Goal: Task Accomplishment & Management: Complete application form

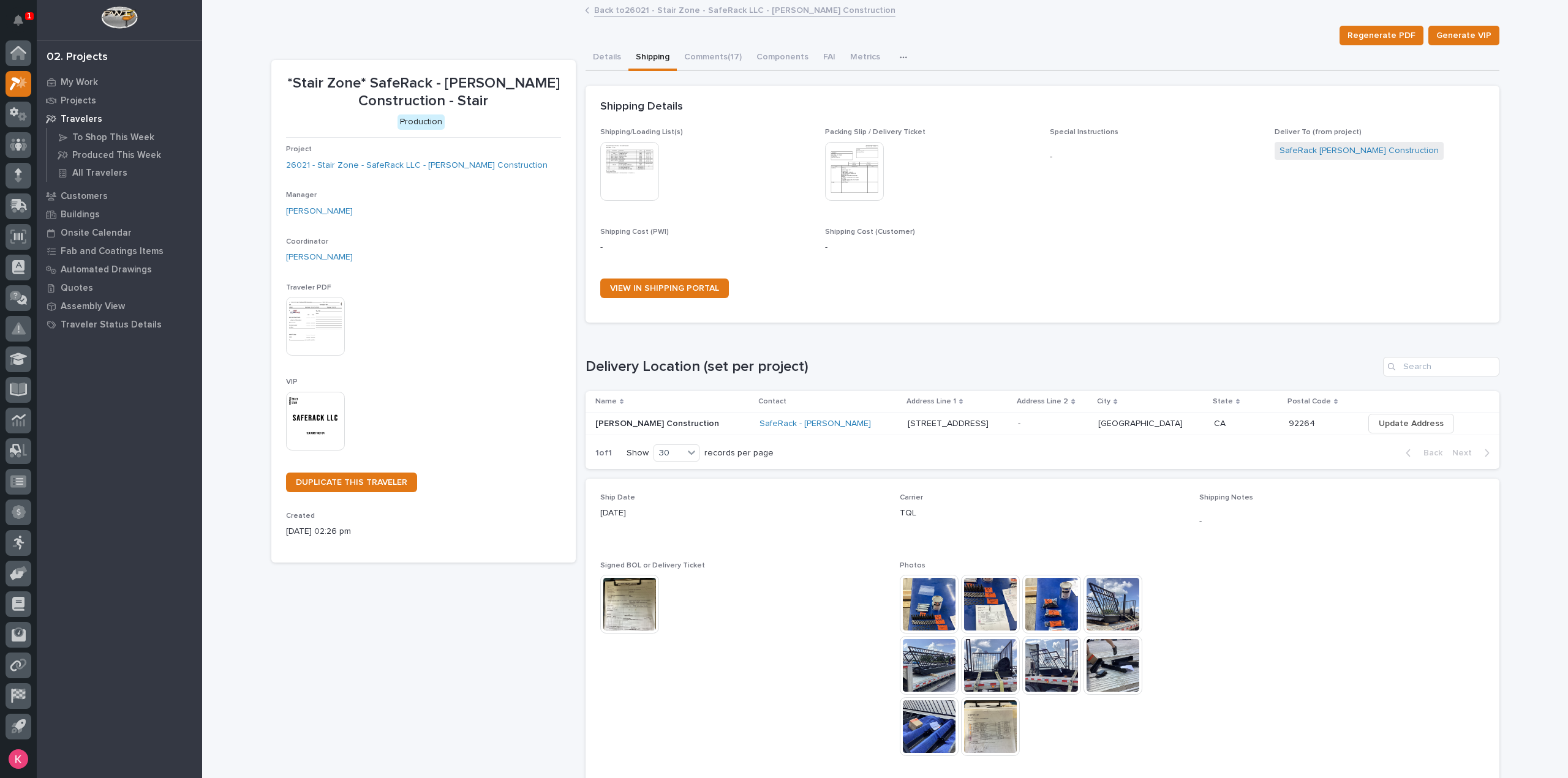
click at [639, 607] on img at bounding box center [629, 604] width 59 height 59
click at [949, 591] on img at bounding box center [929, 604] width 59 height 59
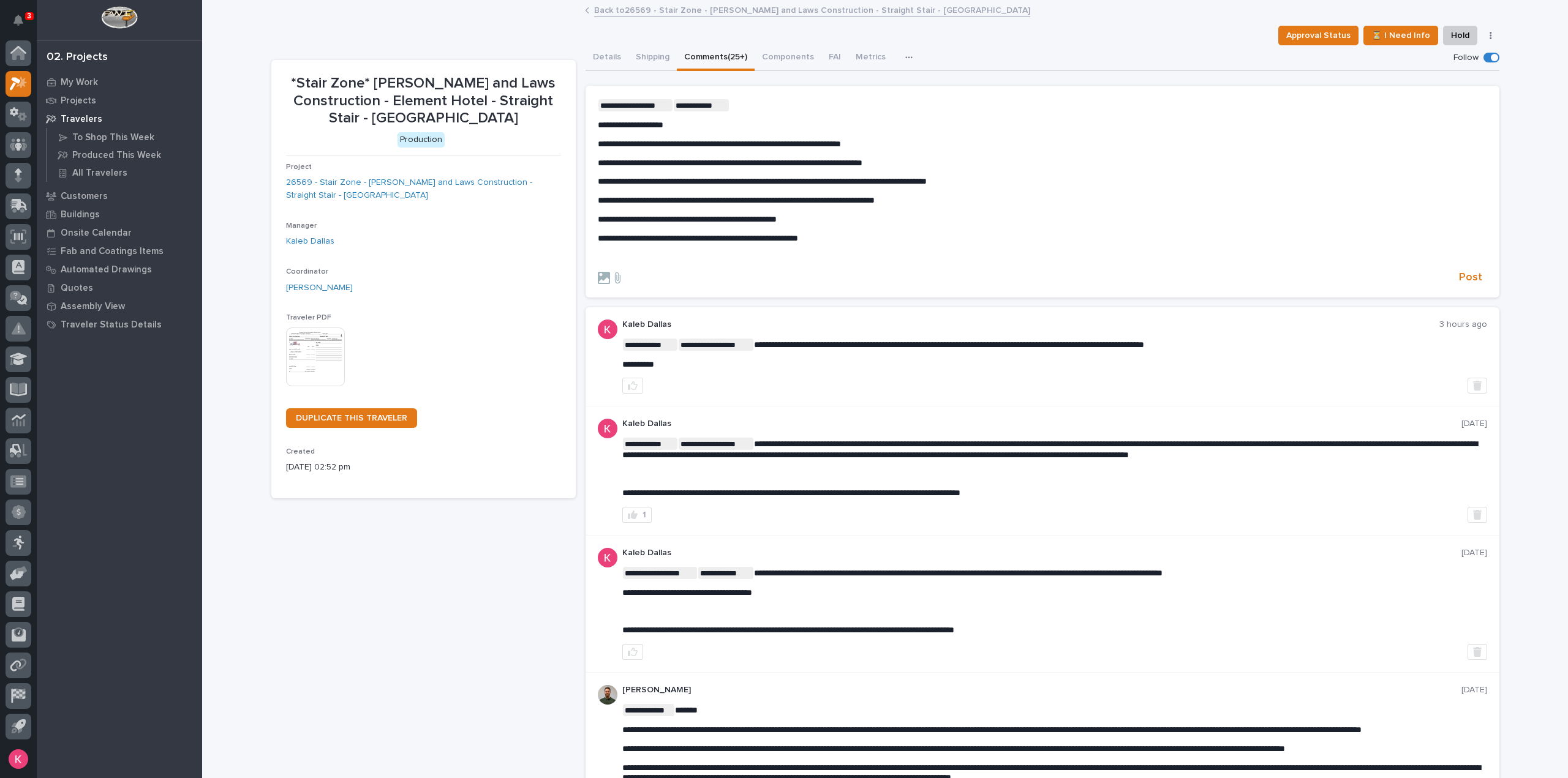
click at [1027, 96] on section "**********" at bounding box center [1042, 192] width 914 height 212
click at [905, 232] on div "**********" at bounding box center [1042, 181] width 889 height 164
click at [1464, 279] on span "Post" at bounding box center [1470, 277] width 23 height 14
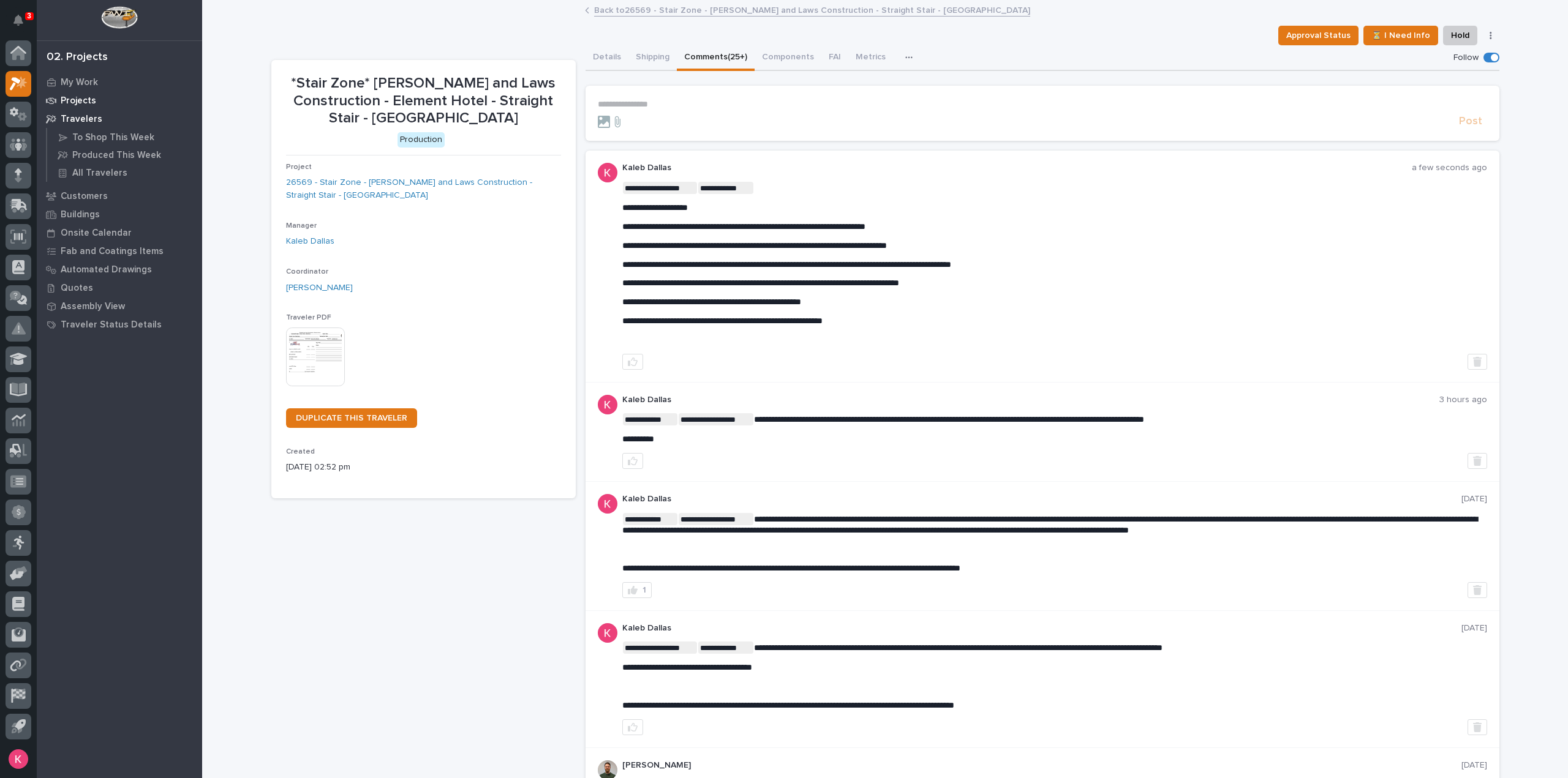
drag, startPoint x: 26, startPoint y: 14, endPoint x: 49, endPoint y: 104, distance: 92.9
click at [26, 14] on div "3" at bounding box center [29, 16] width 9 height 8
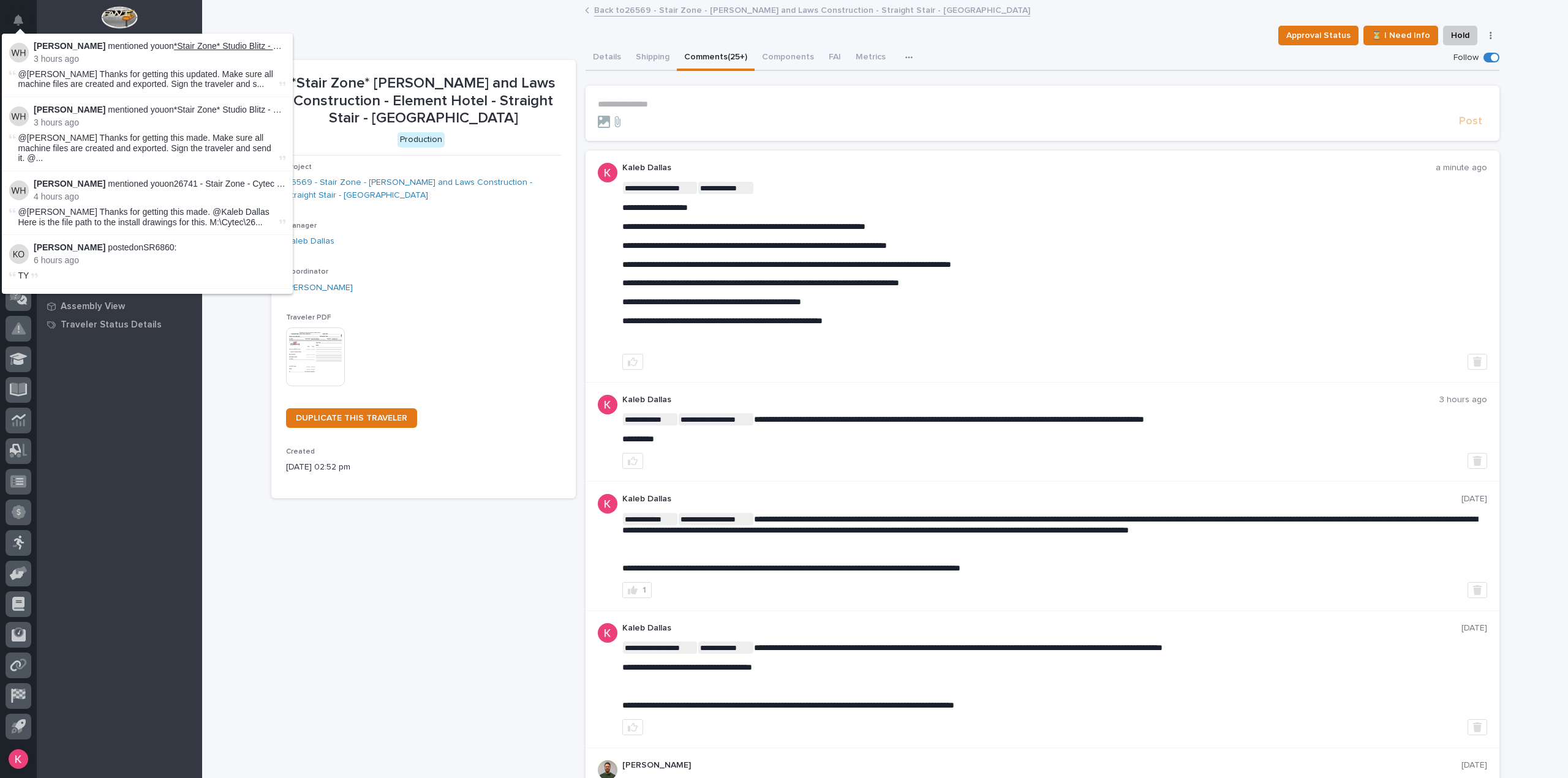
click at [260, 45] on link "*Stair Zone* Studio Blitz - Custom Switchback" at bounding box center [262, 46] width 175 height 10
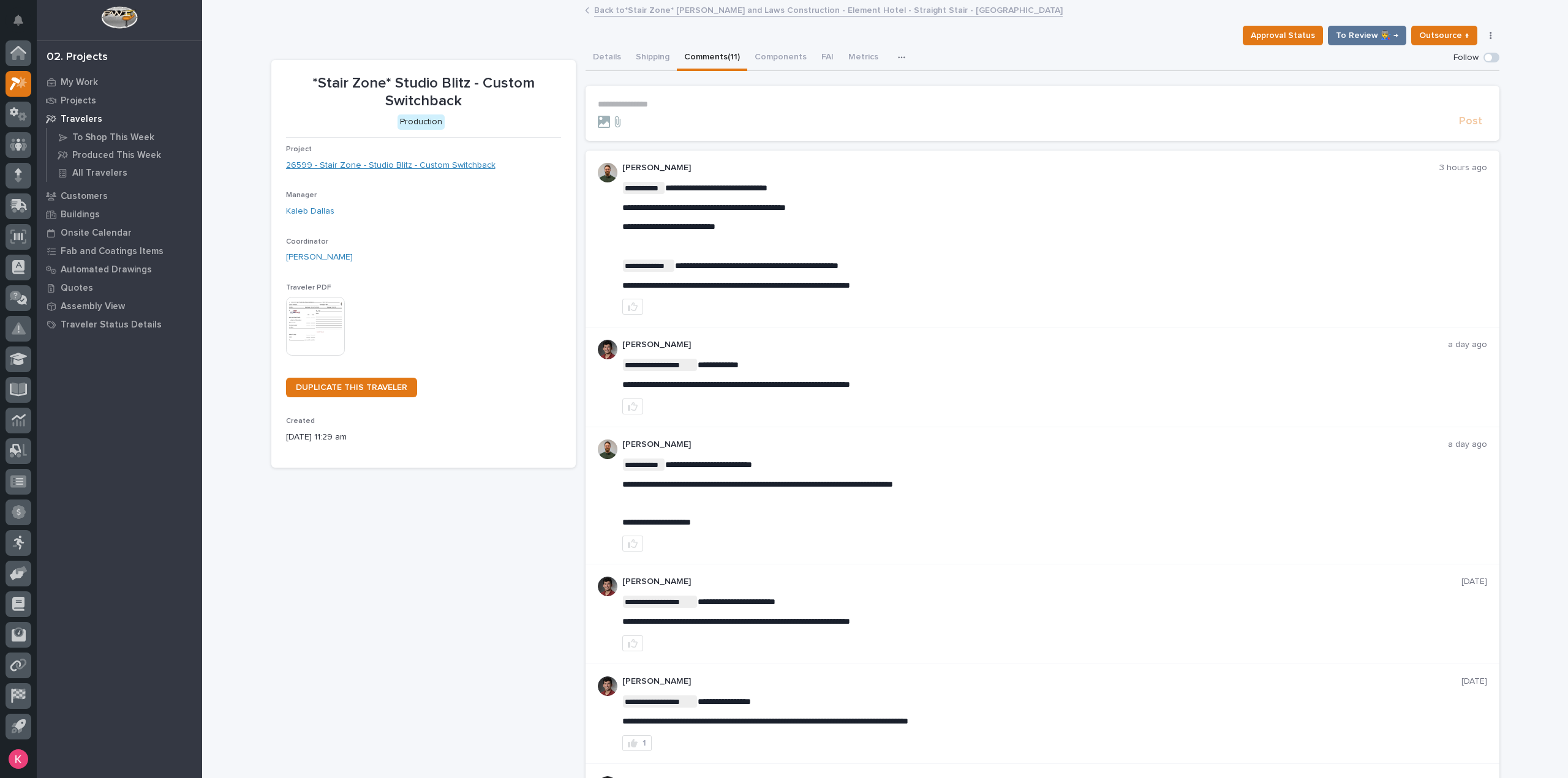
click at [430, 164] on link "26599 - Stair Zone - Studio Blitz - Custom Switchback" at bounding box center [390, 166] width 210 height 13
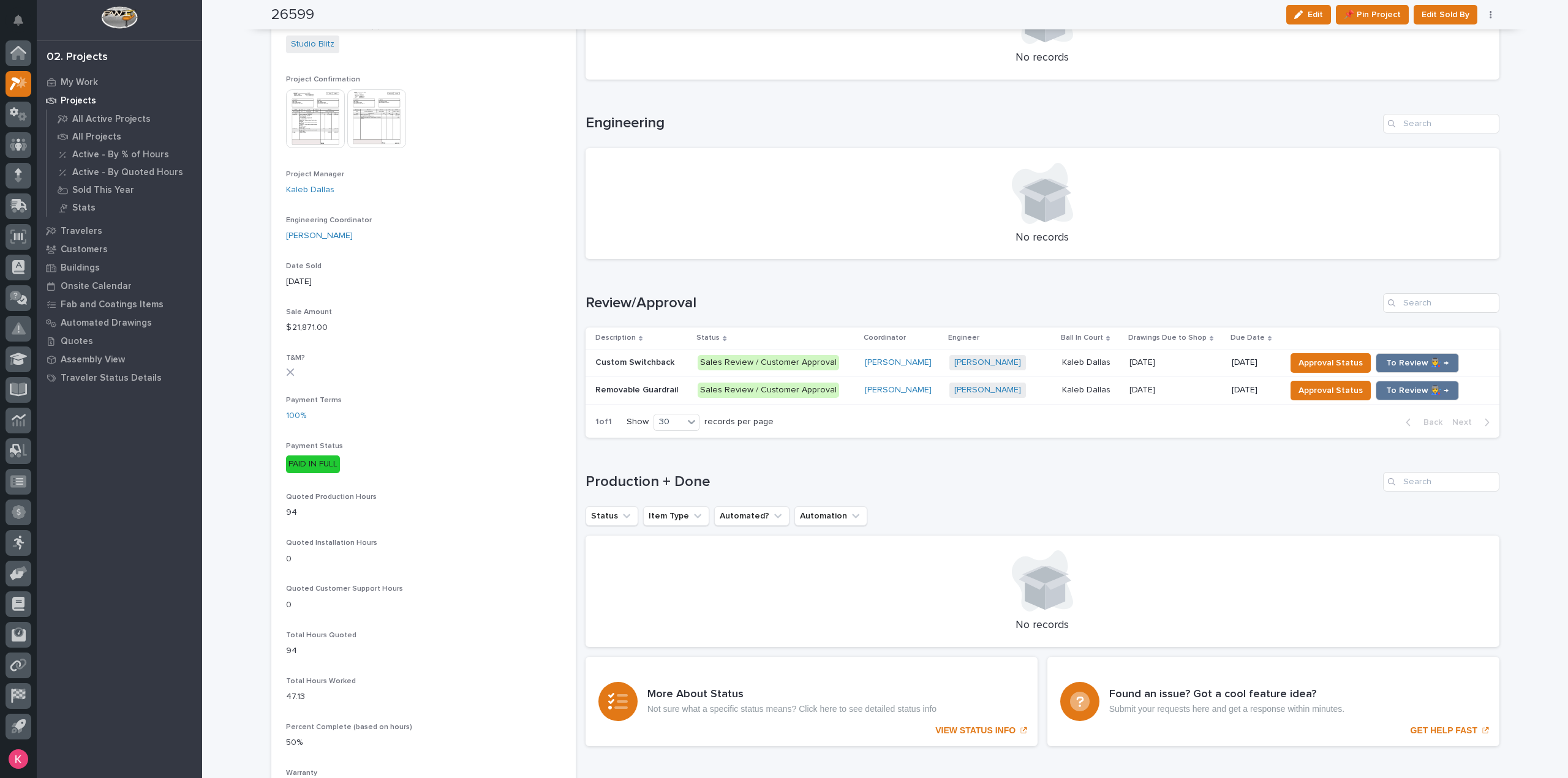
scroll to position [368, 0]
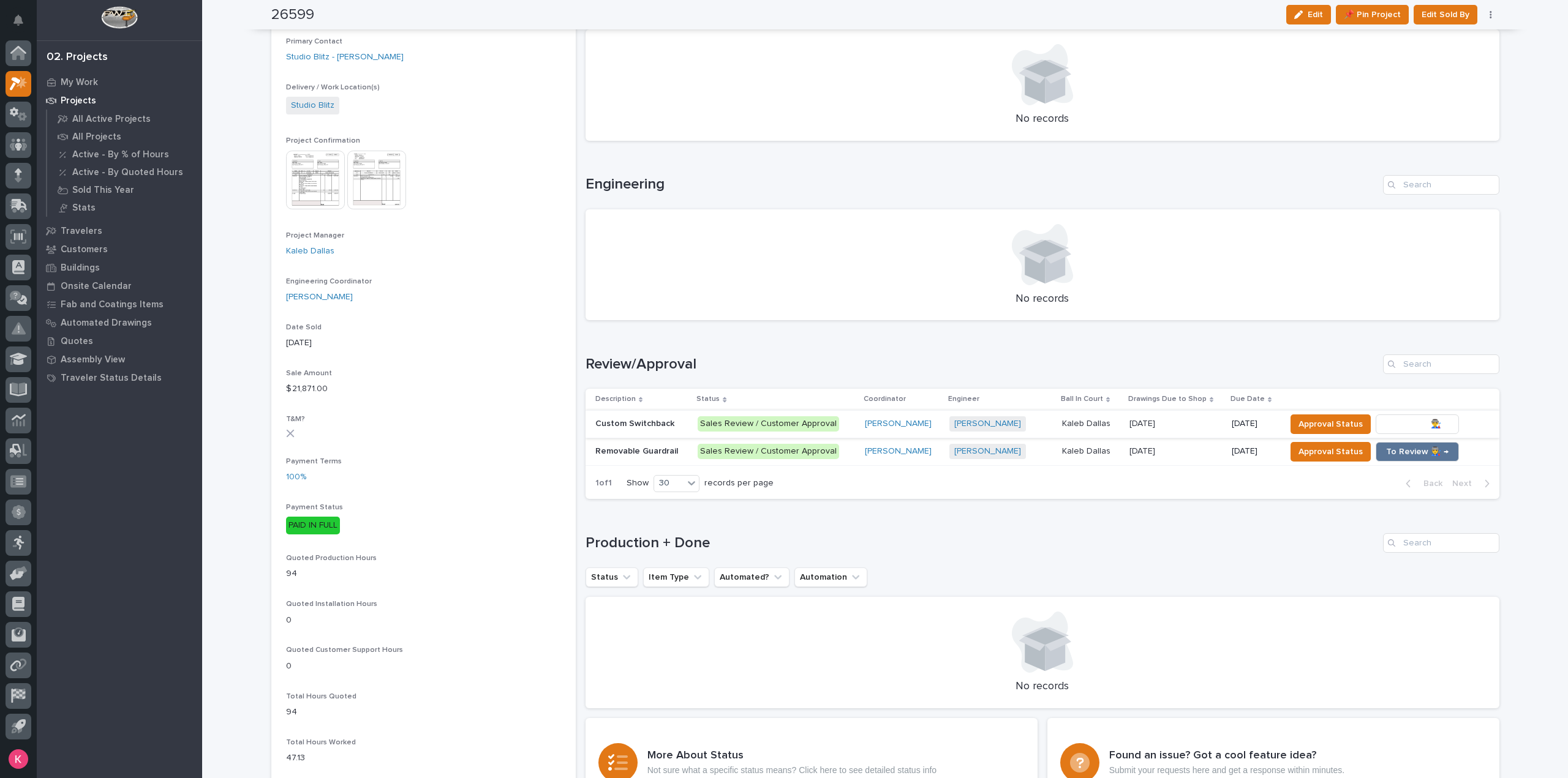
click at [1386, 420] on span "To Review 👨‍🏭 →" at bounding box center [1417, 424] width 62 height 15
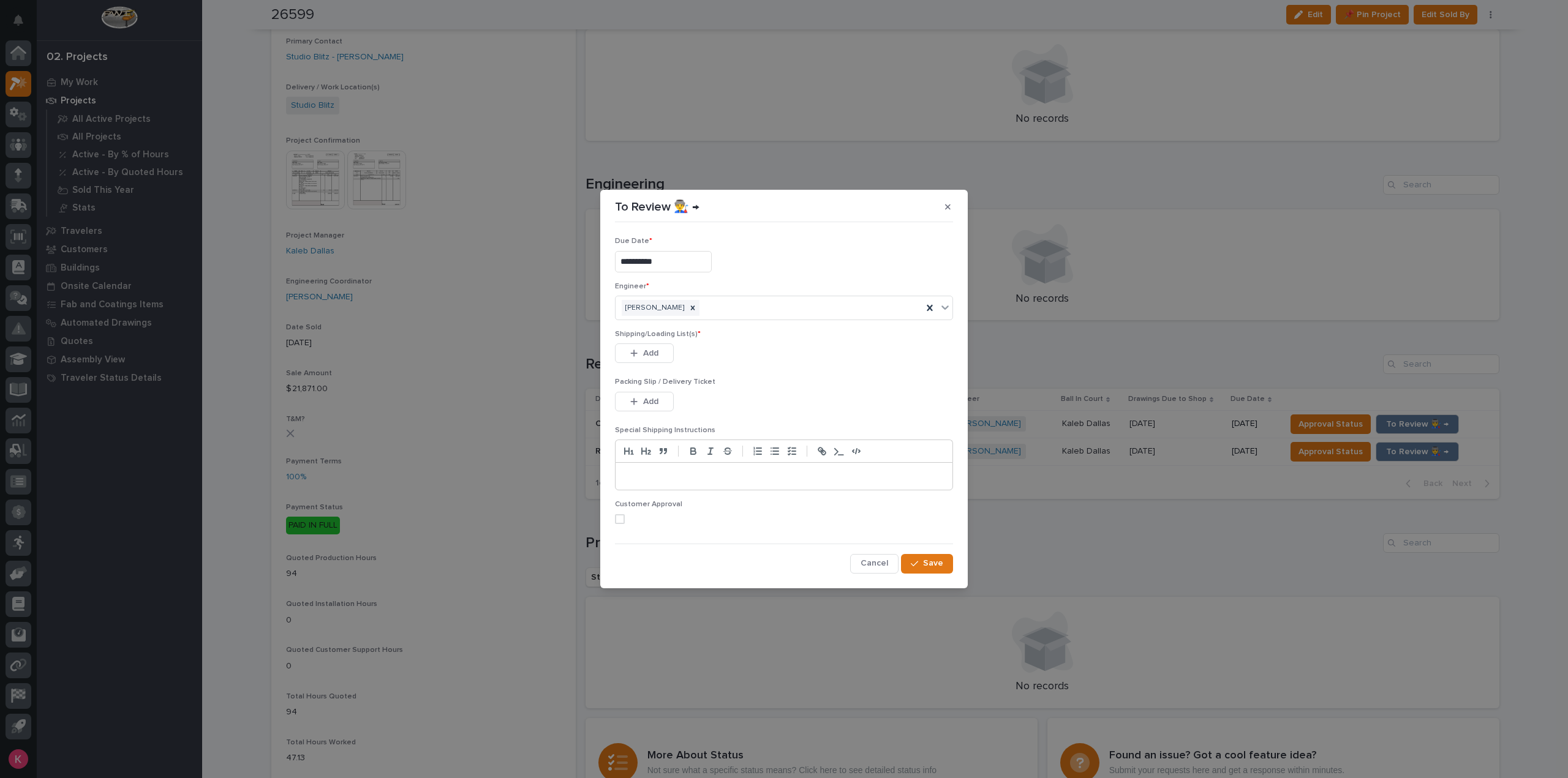
drag, startPoint x: 924, startPoint y: 465, endPoint x: 895, endPoint y: 456, distance: 30.4
click at [924, 465] on div at bounding box center [784, 476] width 337 height 27
click at [948, 202] on button "button" at bounding box center [948, 206] width 20 height 19
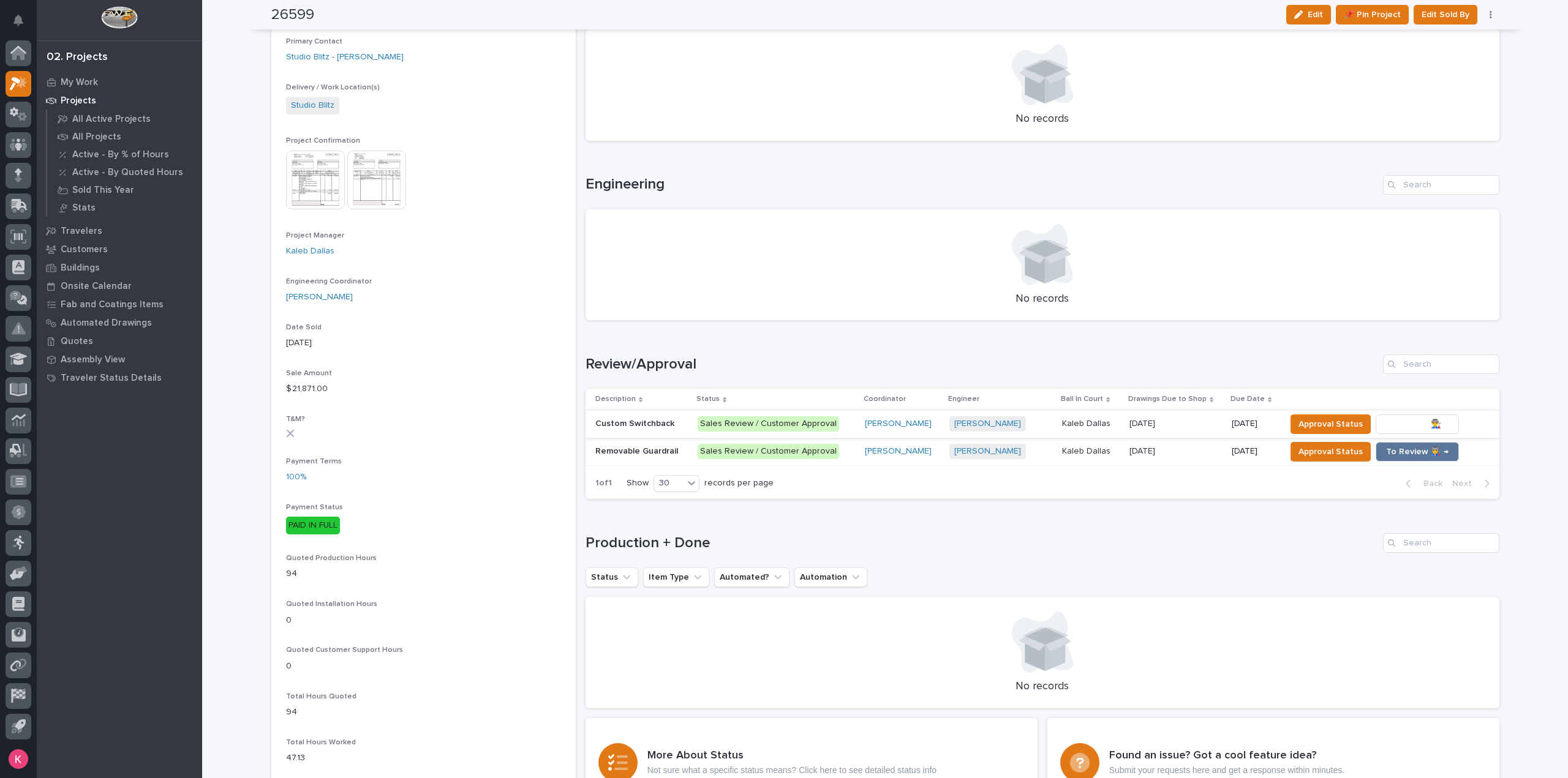
click at [1386, 426] on span "To Review 👨‍🏭 →" at bounding box center [1417, 424] width 62 height 15
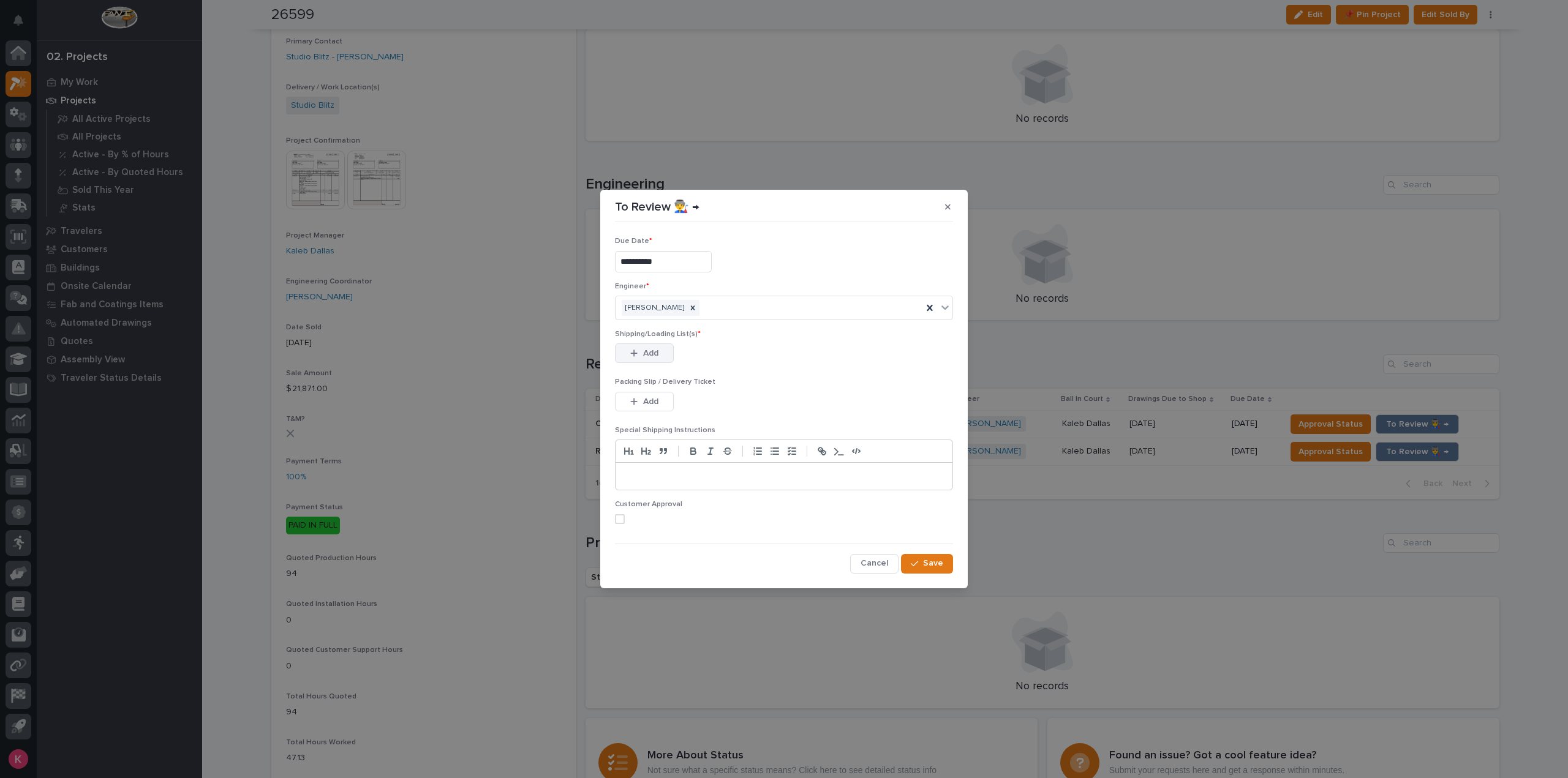
click at [650, 356] on span "Add" at bounding box center [650, 354] width 15 height 11
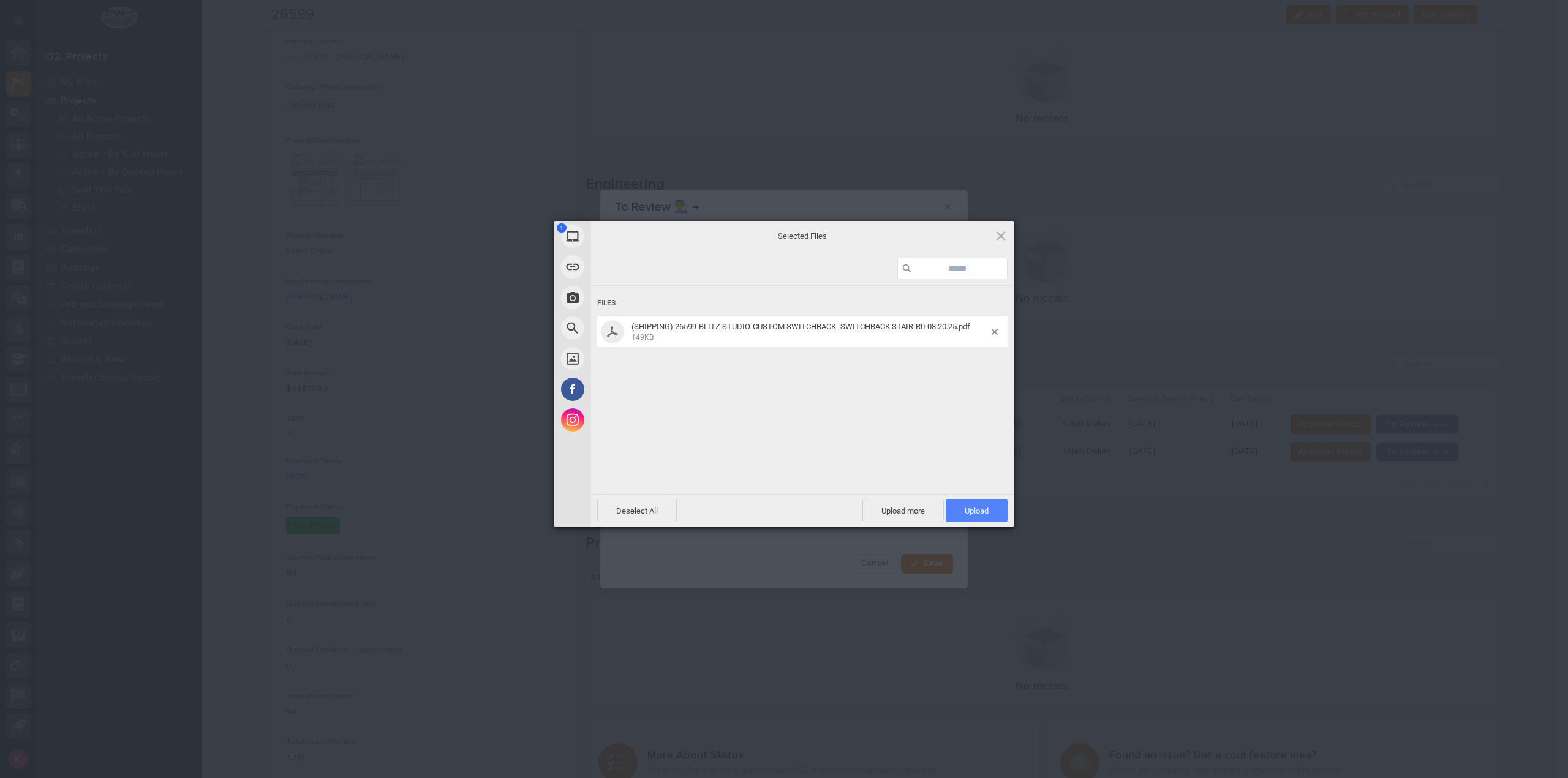
drag, startPoint x: 960, startPoint y: 500, endPoint x: 965, endPoint y: 505, distance: 7.1
click at [961, 503] on span "Upload 1" at bounding box center [977, 510] width 62 height 23
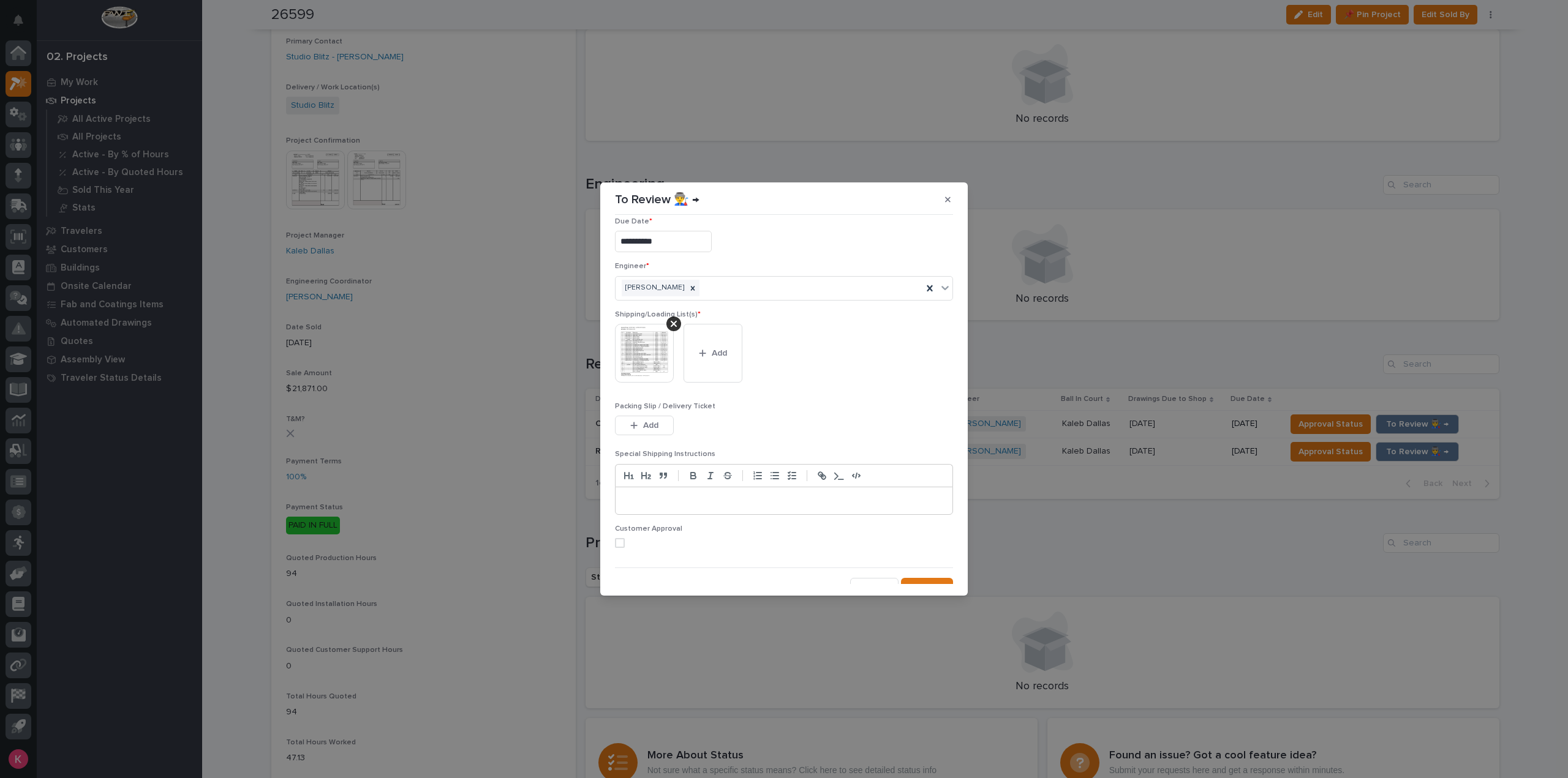
scroll to position [24, 0]
click at [944, 572] on button "Save" at bounding box center [927, 576] width 52 height 19
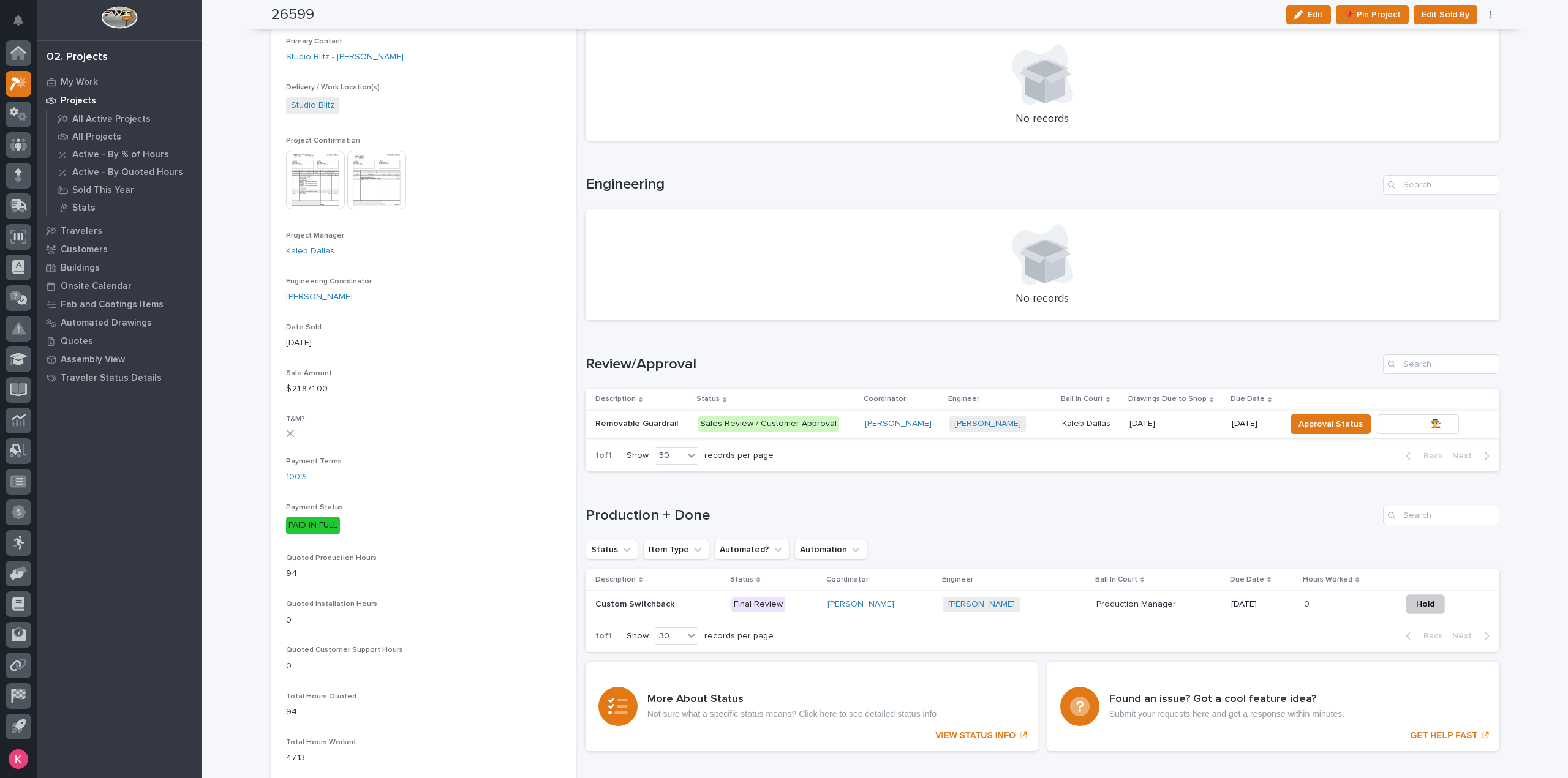
click at [1394, 424] on span "To Review 👨‍🏭 →" at bounding box center [1417, 424] width 62 height 15
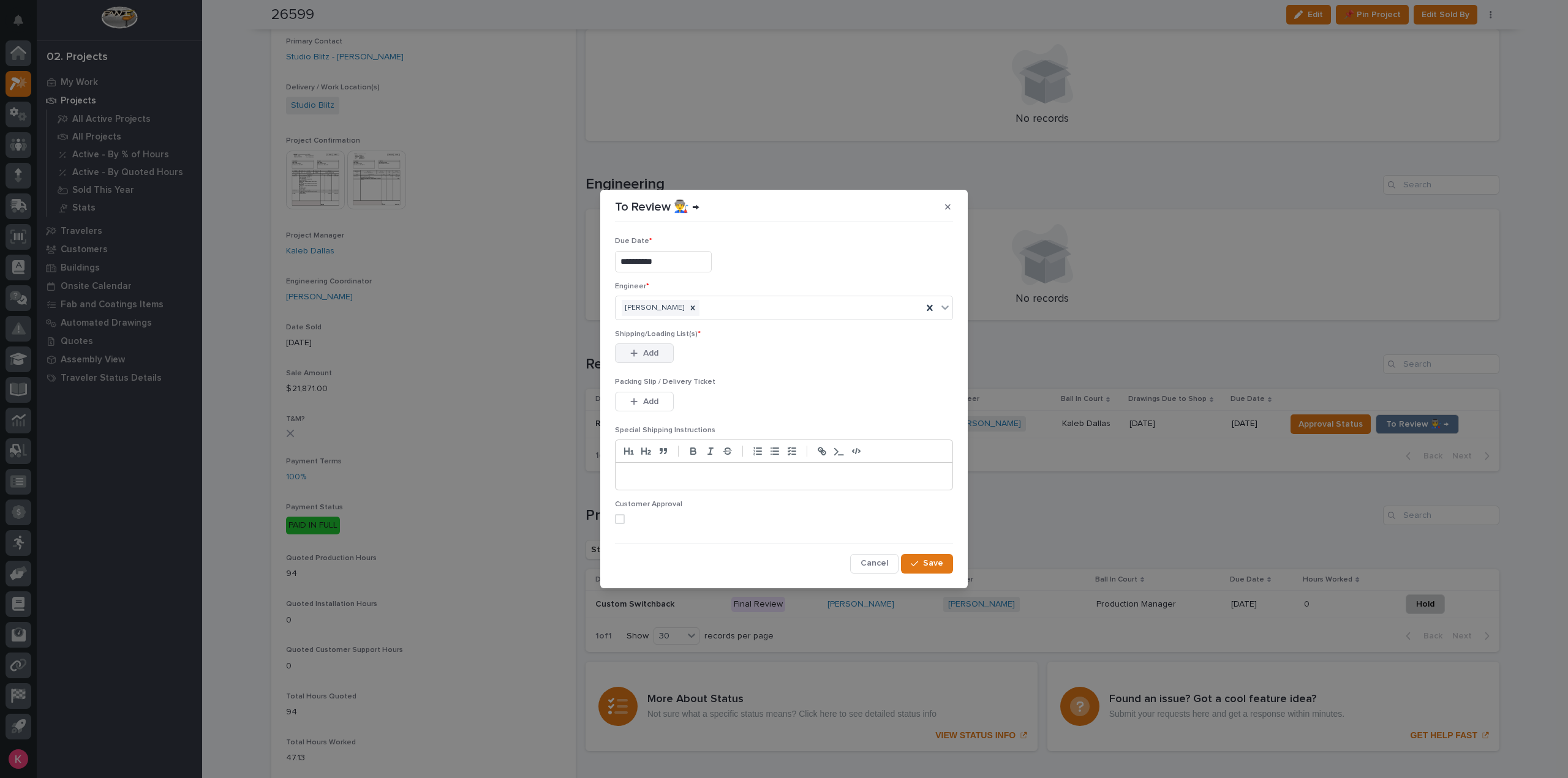
click at [648, 347] on button "Add" at bounding box center [644, 353] width 59 height 19
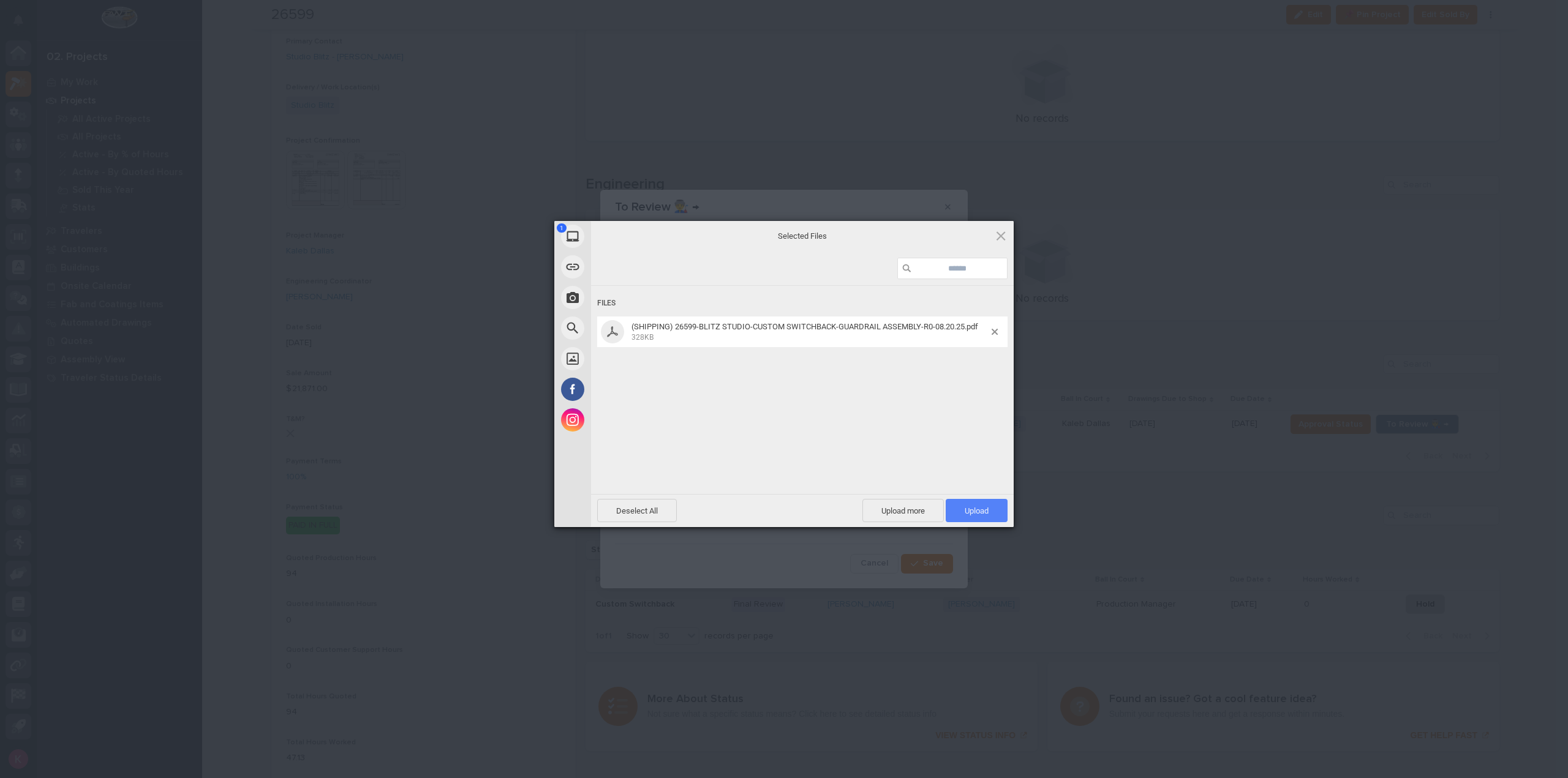
drag, startPoint x: 994, startPoint y: 521, endPoint x: 987, endPoint y: 513, distance: 10.6
click at [994, 520] on span "Upload 1" at bounding box center [977, 510] width 62 height 23
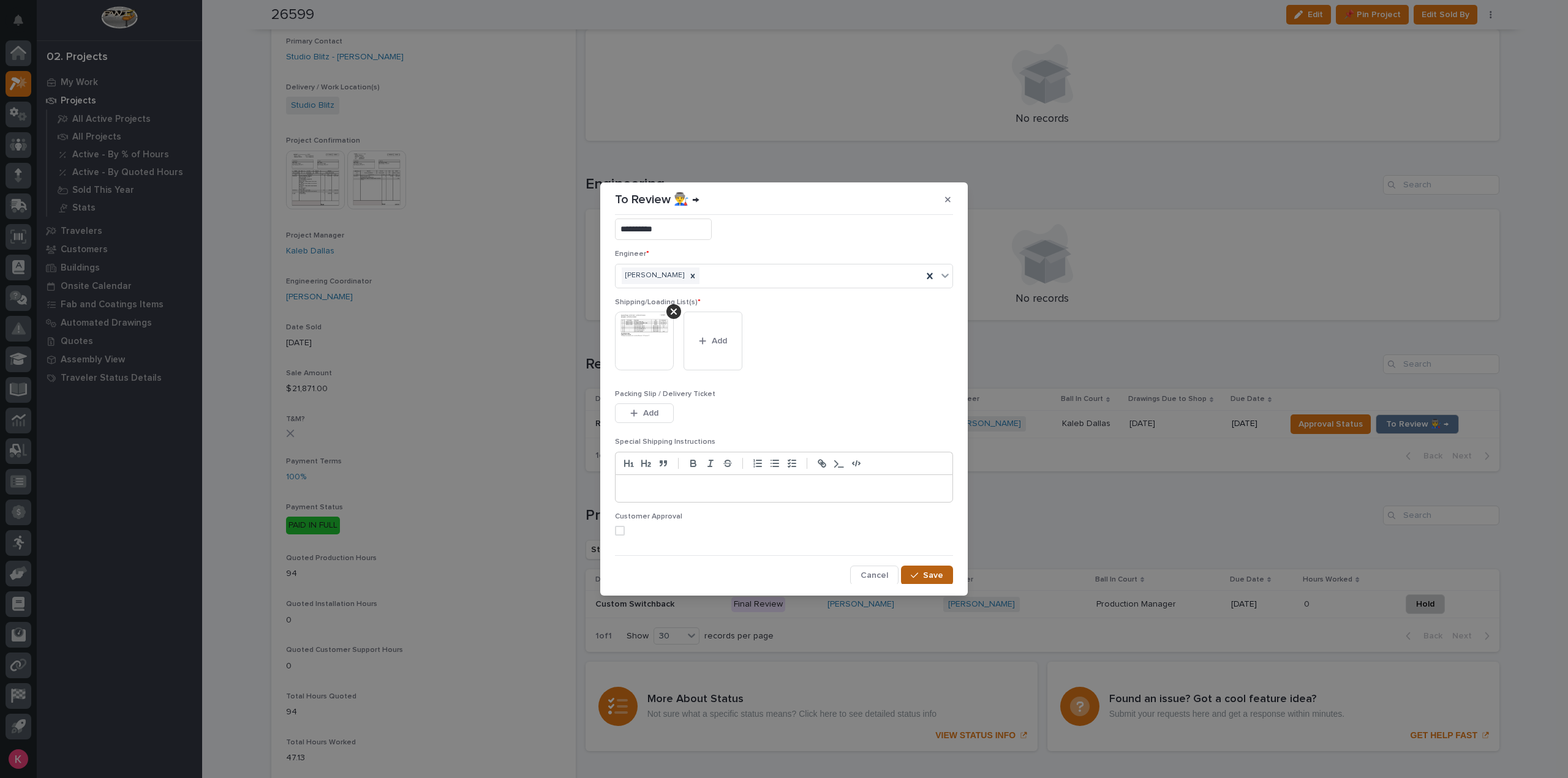
click at [928, 572] on span "Save" at bounding box center [933, 576] width 20 height 11
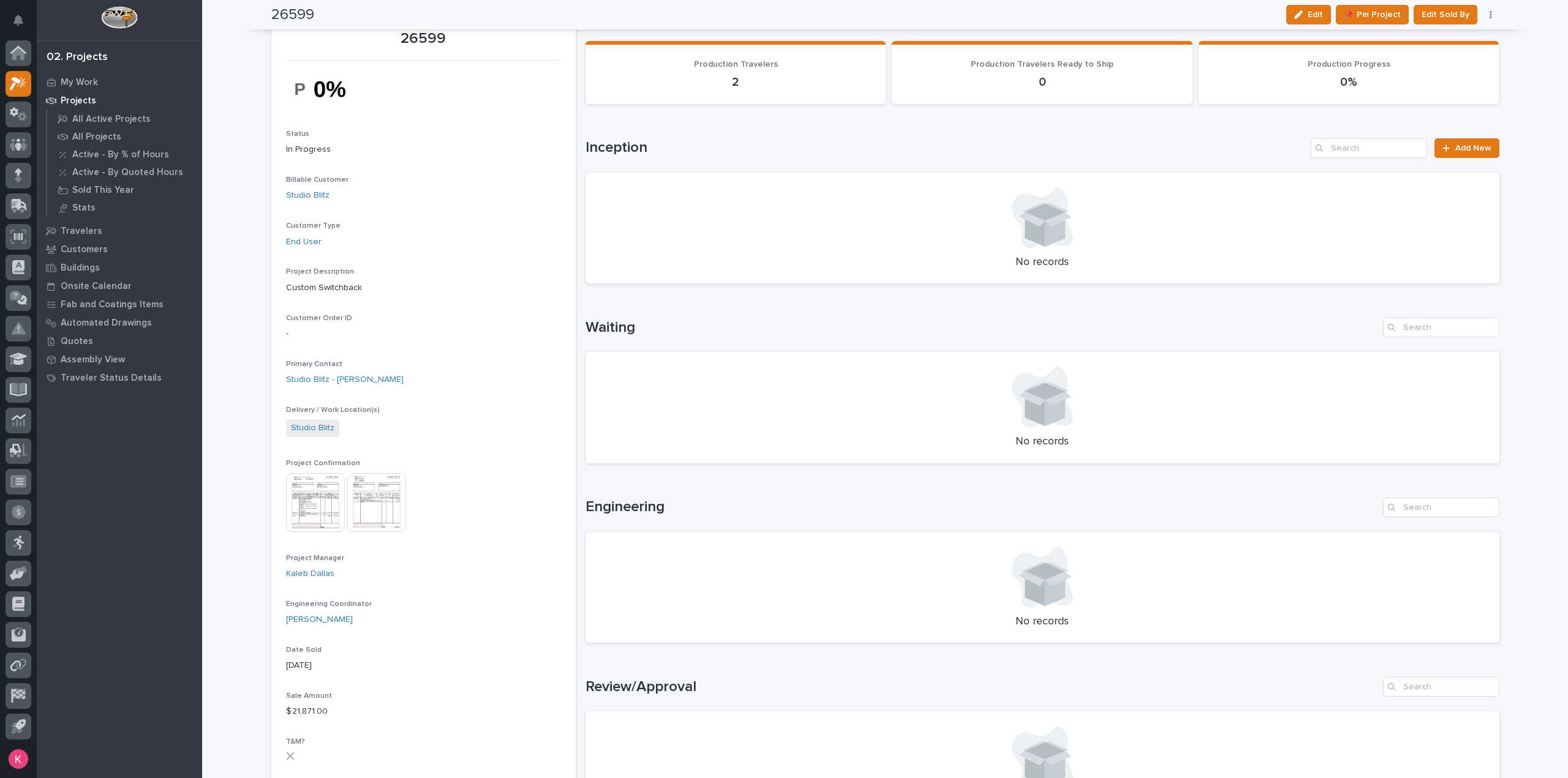
scroll to position [0, 0]
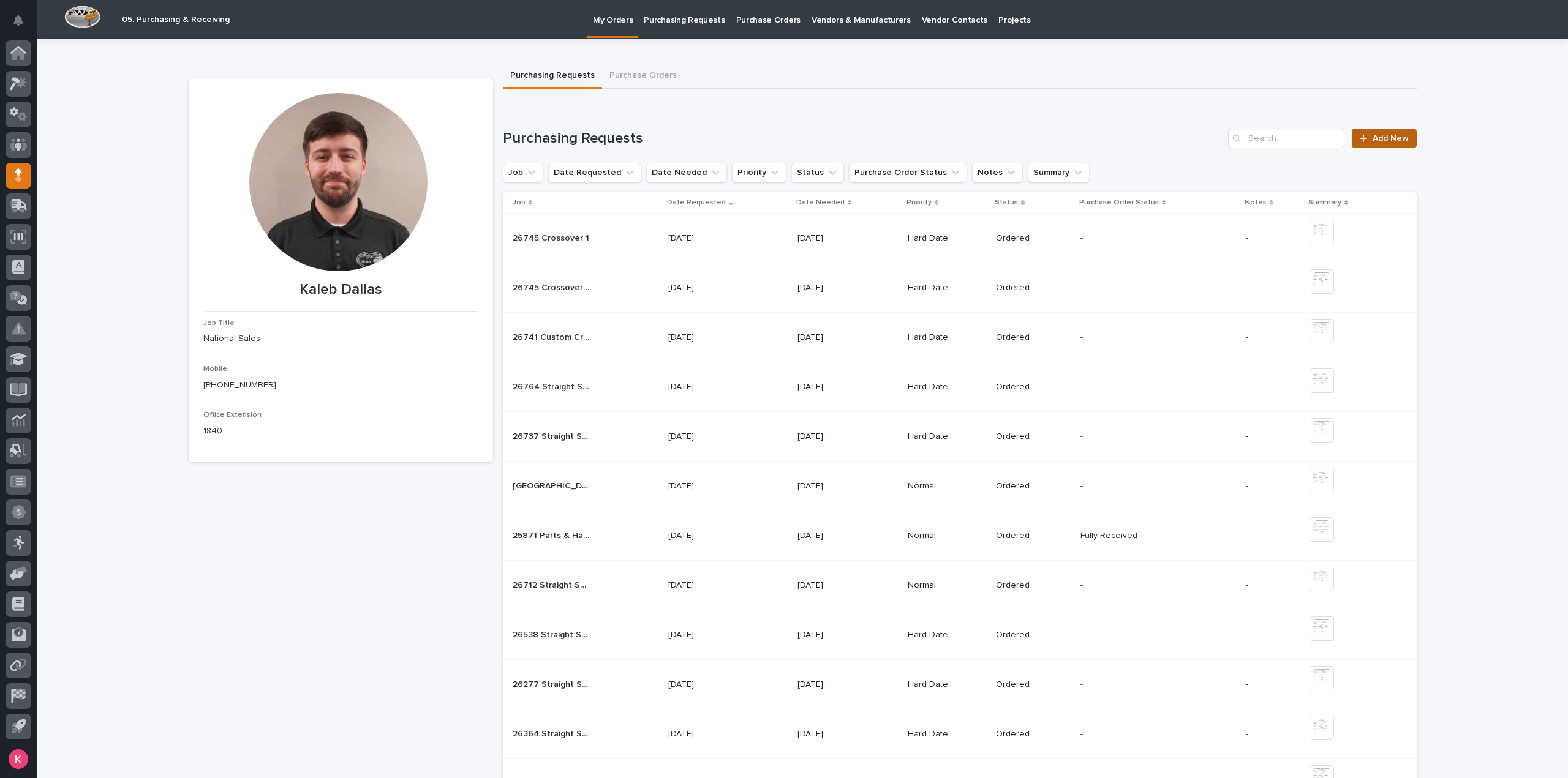
click at [1395, 140] on span "Add New" at bounding box center [1391, 138] width 36 height 9
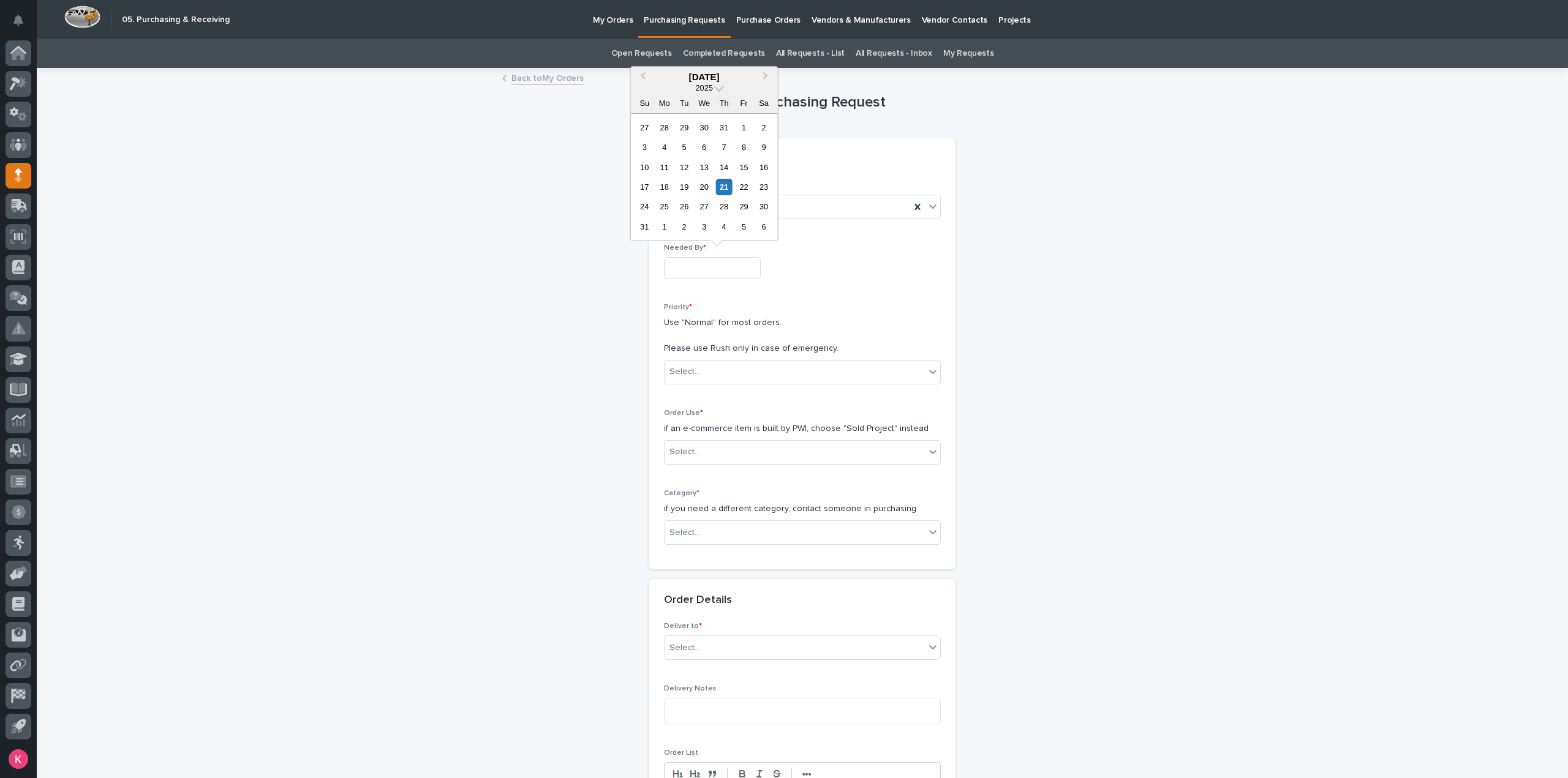
click at [739, 266] on input "text" at bounding box center [712, 268] width 96 height 21
click at [658, 207] on div "25" at bounding box center [664, 206] width 16 height 16
type input "**********"
click at [717, 370] on div "Select..." at bounding box center [794, 372] width 260 height 20
click at [712, 449] on div "Select..." at bounding box center [794, 452] width 260 height 20
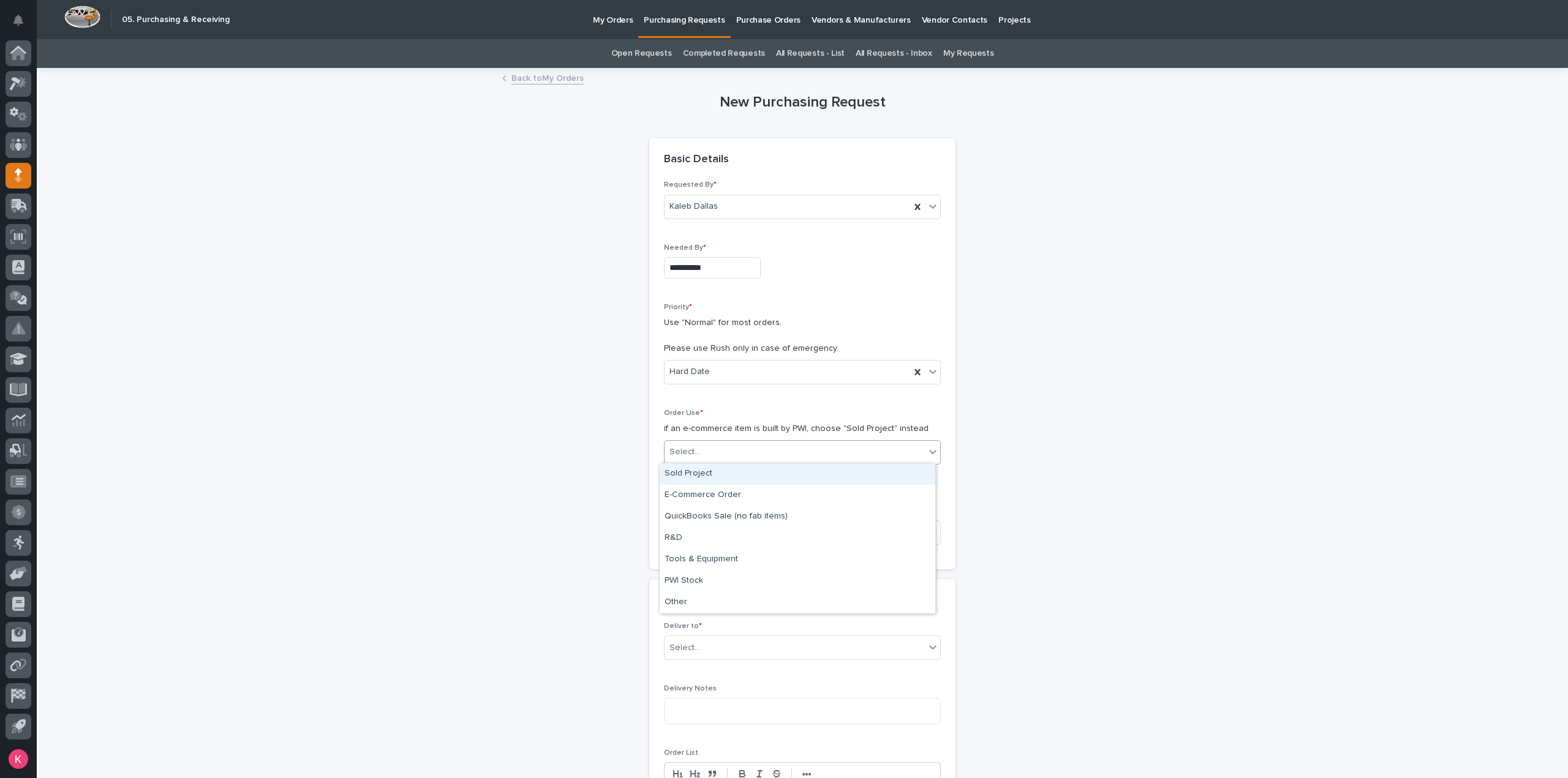
drag, startPoint x: 718, startPoint y: 473, endPoint x: 746, endPoint y: 500, distance: 38.9
click at [718, 474] on div "Sold Project" at bounding box center [797, 474] width 275 height 21
click at [724, 534] on div "Select..." at bounding box center [794, 533] width 260 height 20
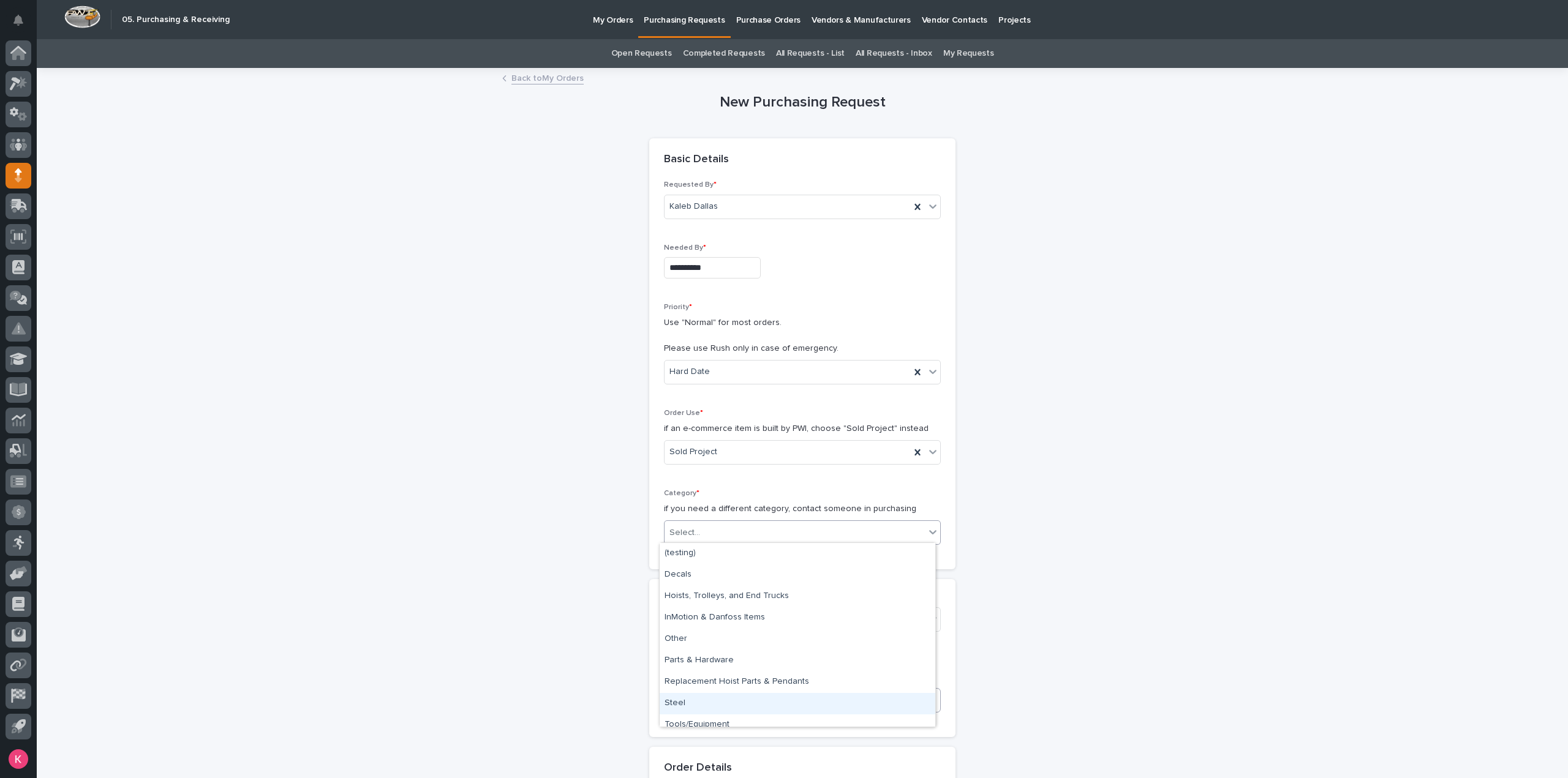
click at [701, 703] on div "Steel" at bounding box center [797, 704] width 275 height 21
click at [754, 629] on div "Select..." at bounding box center [803, 619] width 277 height 24
type input "*****"
drag, startPoint x: 765, startPoint y: 639, endPoint x: 782, endPoint y: 657, distance: 24.8
click at [765, 640] on div "26599 - Stair Zone - Studio Blitz - Custom Switchback" at bounding box center [797, 640] width 275 height 21
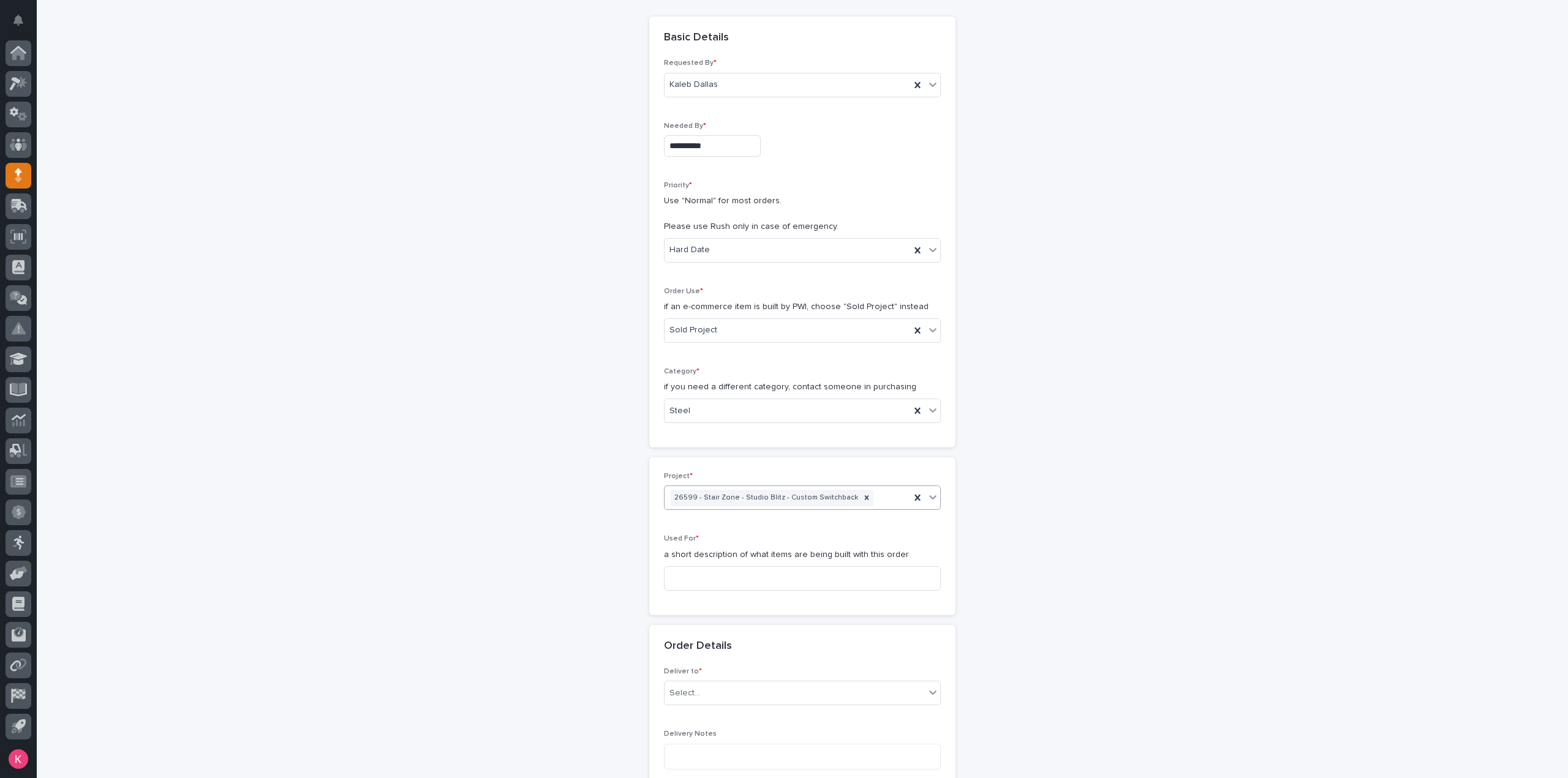
scroll to position [122, 0]
click at [730, 572] on input at bounding box center [803, 578] width 277 height 24
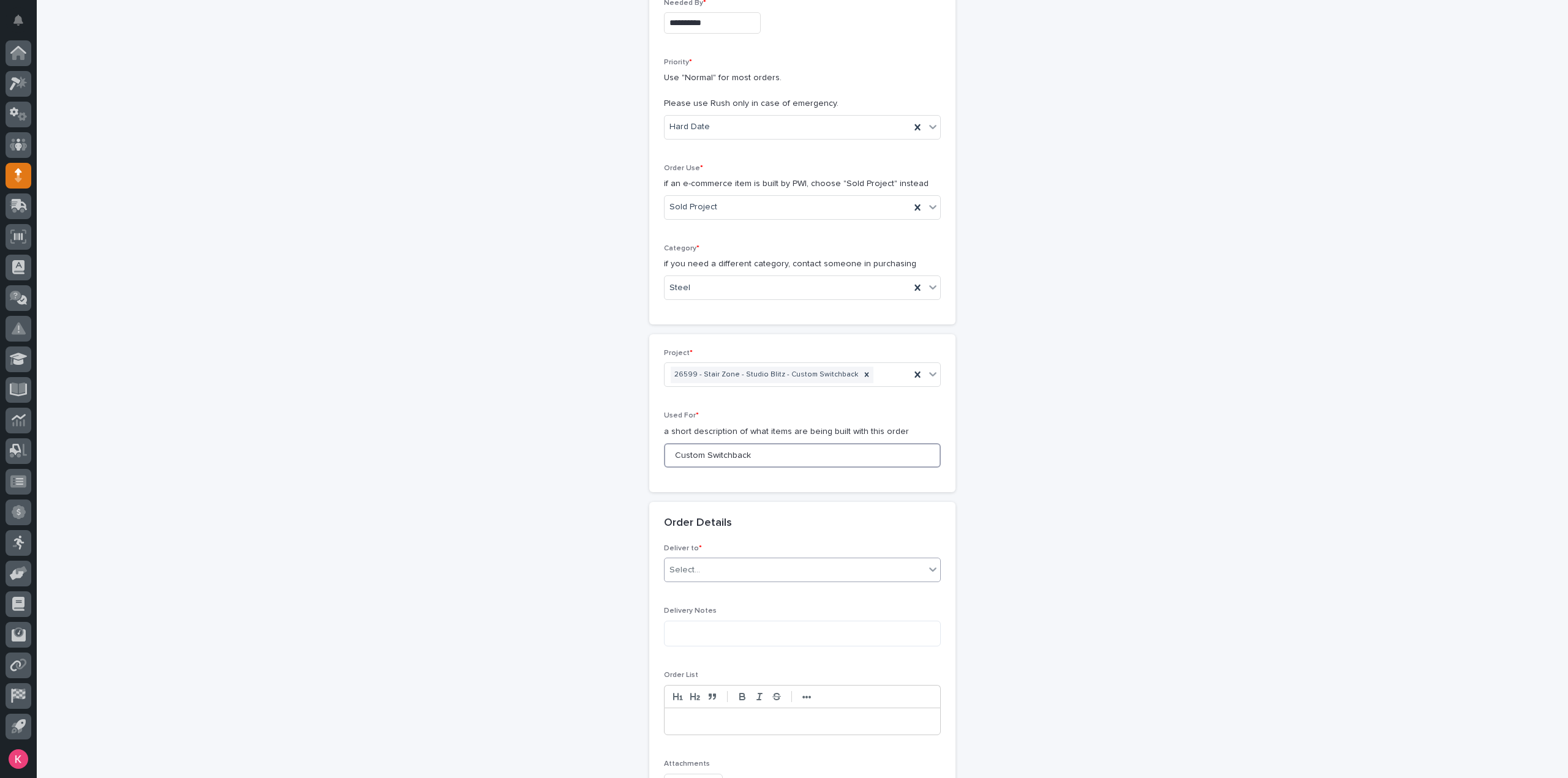
type input "Custom Switchback"
click at [780, 566] on div "Select..." at bounding box center [794, 570] width 260 height 20
click at [772, 584] on div "PWI" at bounding box center [797, 591] width 275 height 21
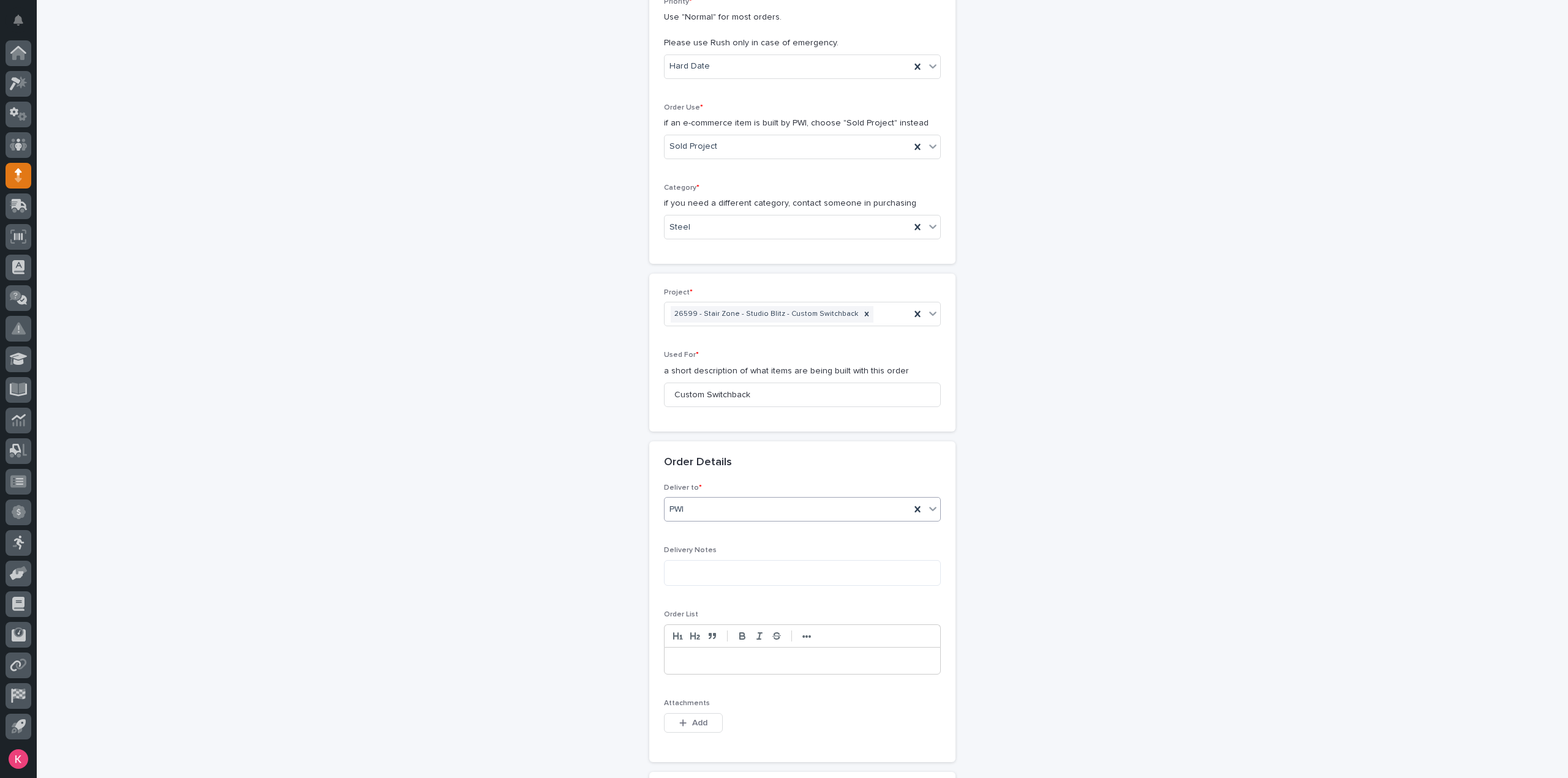
scroll to position [306, 0]
click at [694, 722] on span "Add" at bounding box center [699, 722] width 15 height 11
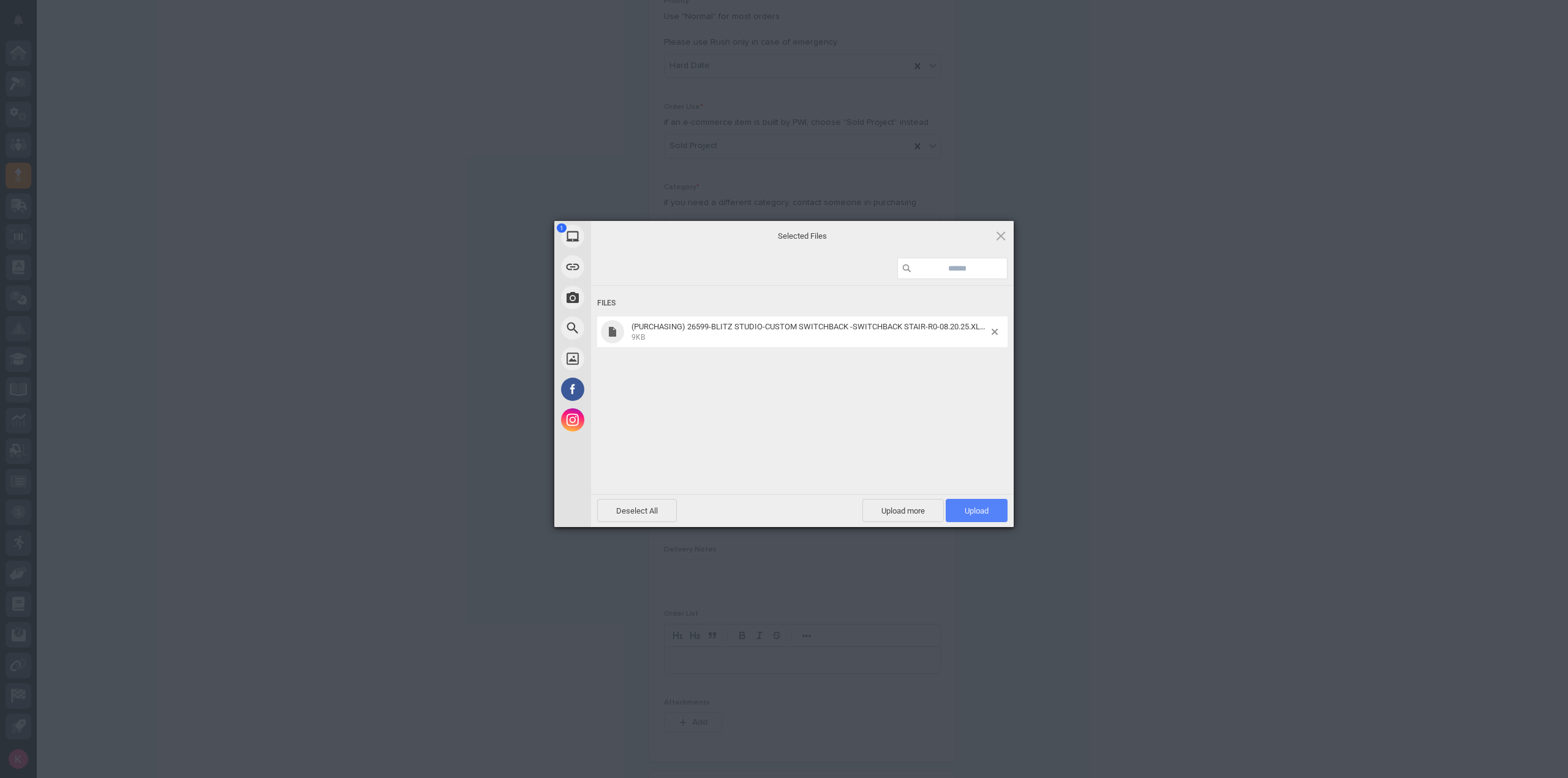
click at [990, 501] on span "Upload 1" at bounding box center [977, 510] width 62 height 23
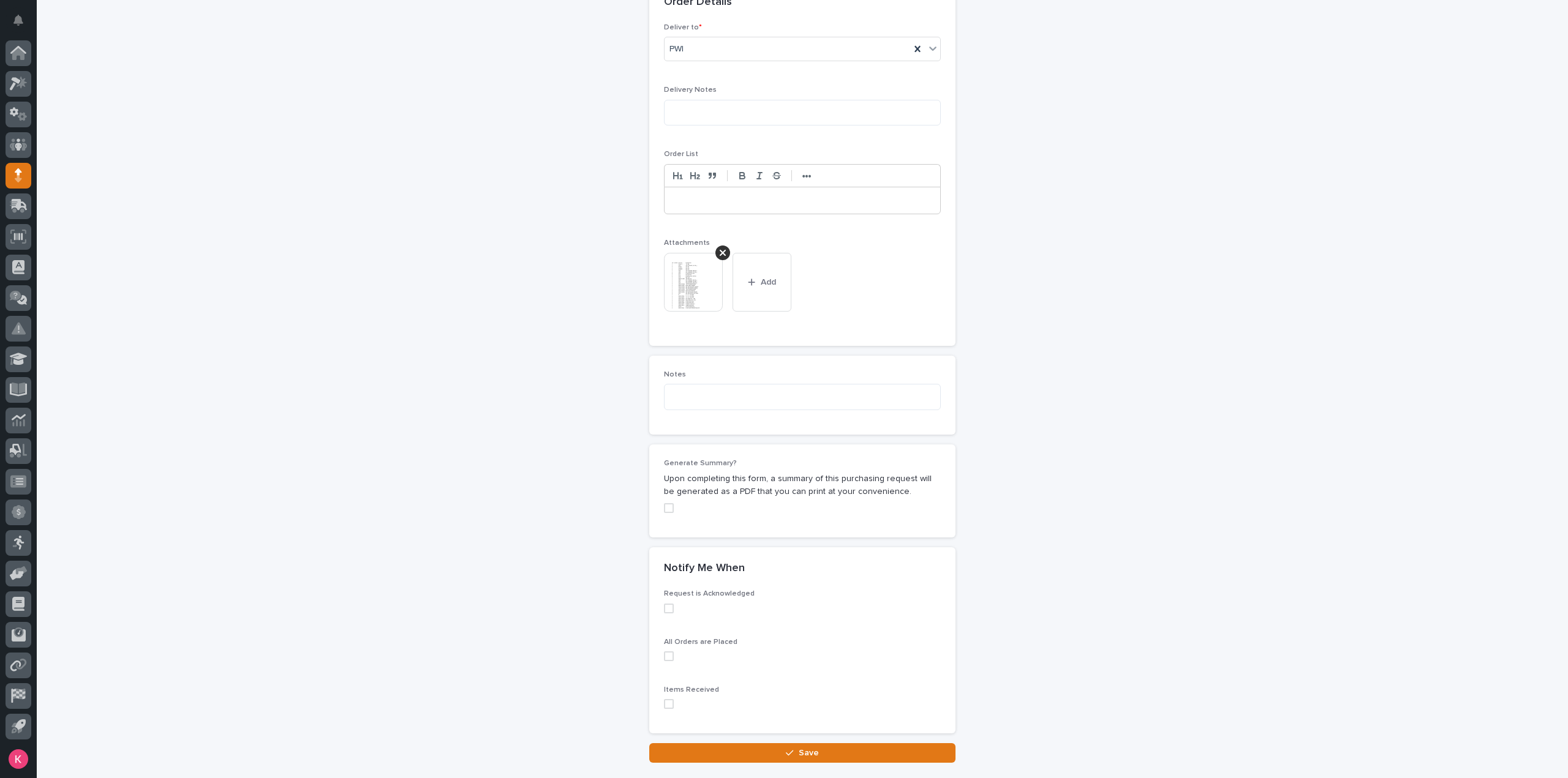
scroll to position [842, 0]
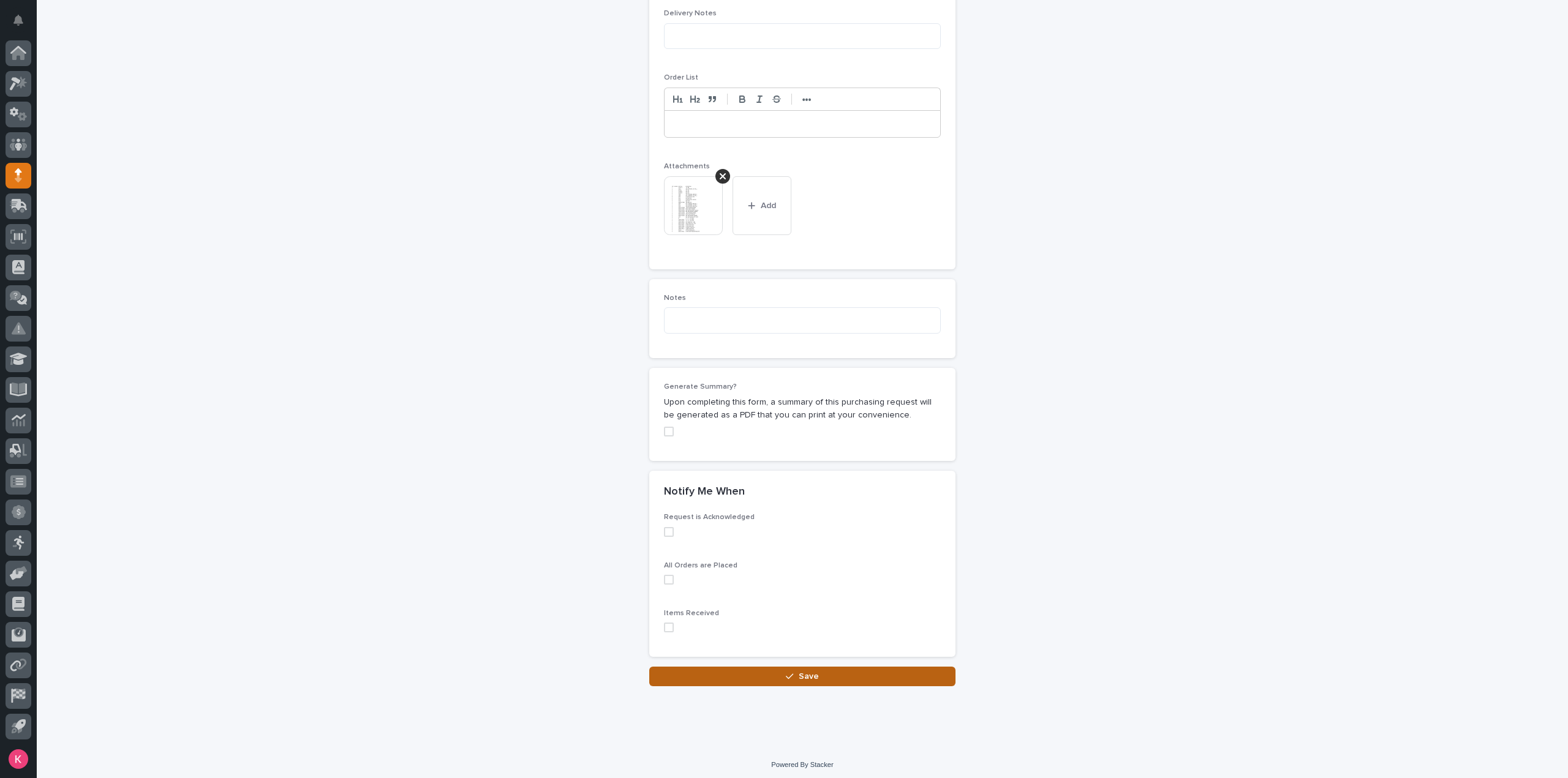
click at [744, 674] on button "Save" at bounding box center [803, 676] width 306 height 19
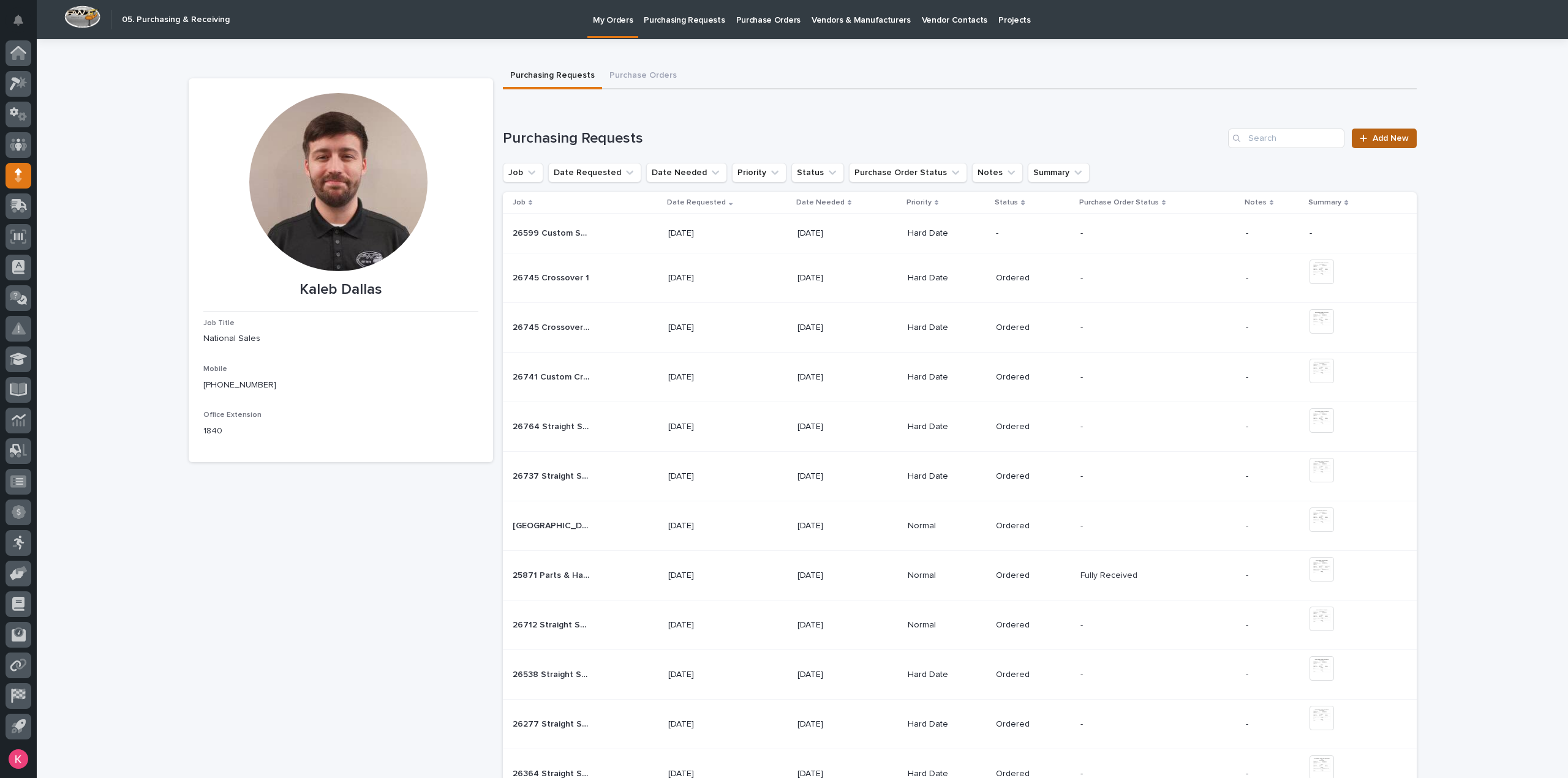
click at [1395, 129] on link "Add New" at bounding box center [1383, 138] width 64 height 19
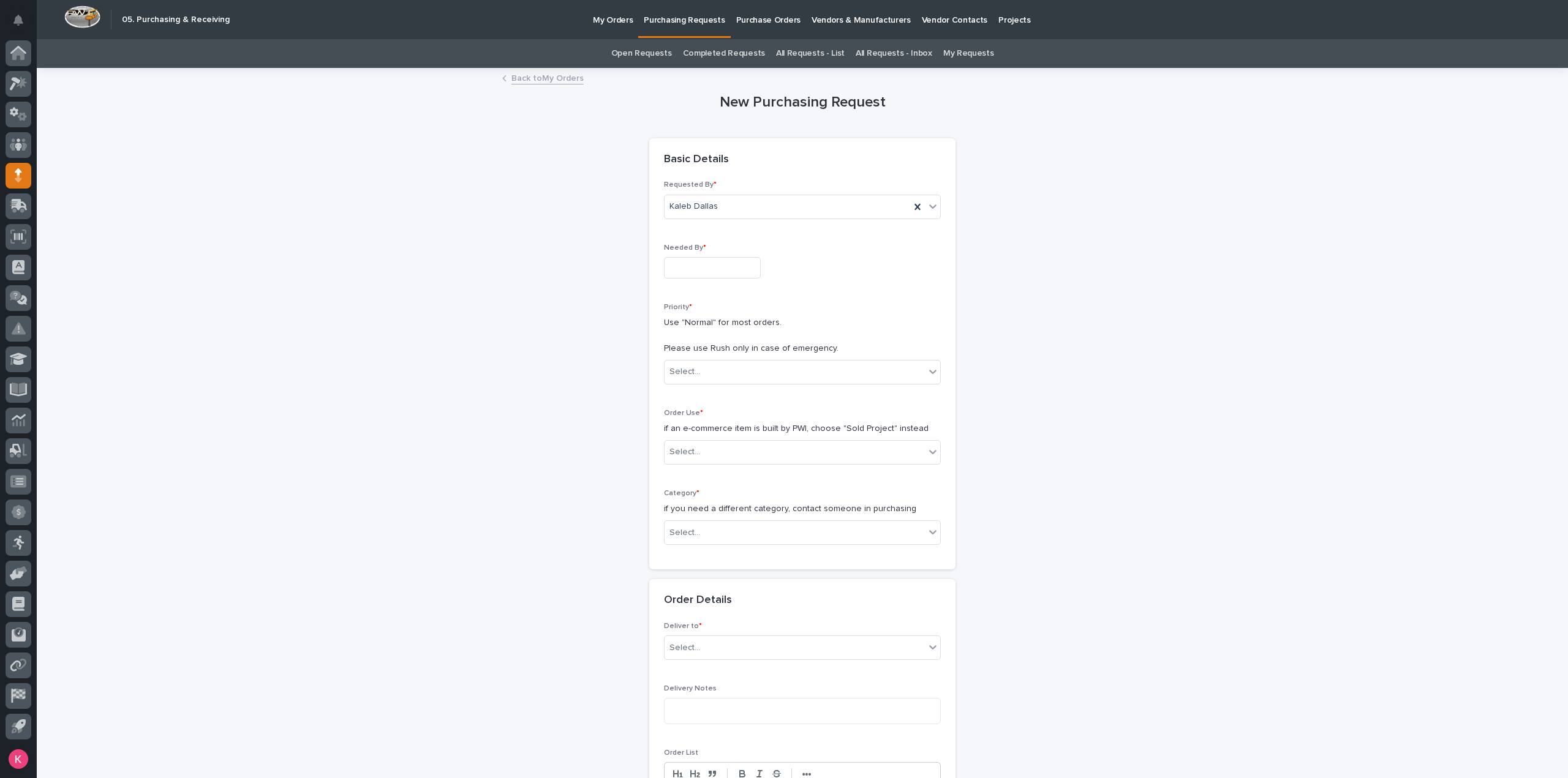
click at [702, 264] on input "text" at bounding box center [712, 268] width 96 height 21
click at [667, 206] on div "25" at bounding box center [664, 206] width 16 height 16
type input "**********"
click at [712, 376] on div "Select..." at bounding box center [794, 372] width 260 height 20
click at [710, 394] on div "🔥 Rush" at bounding box center [797, 393] width 275 height 21
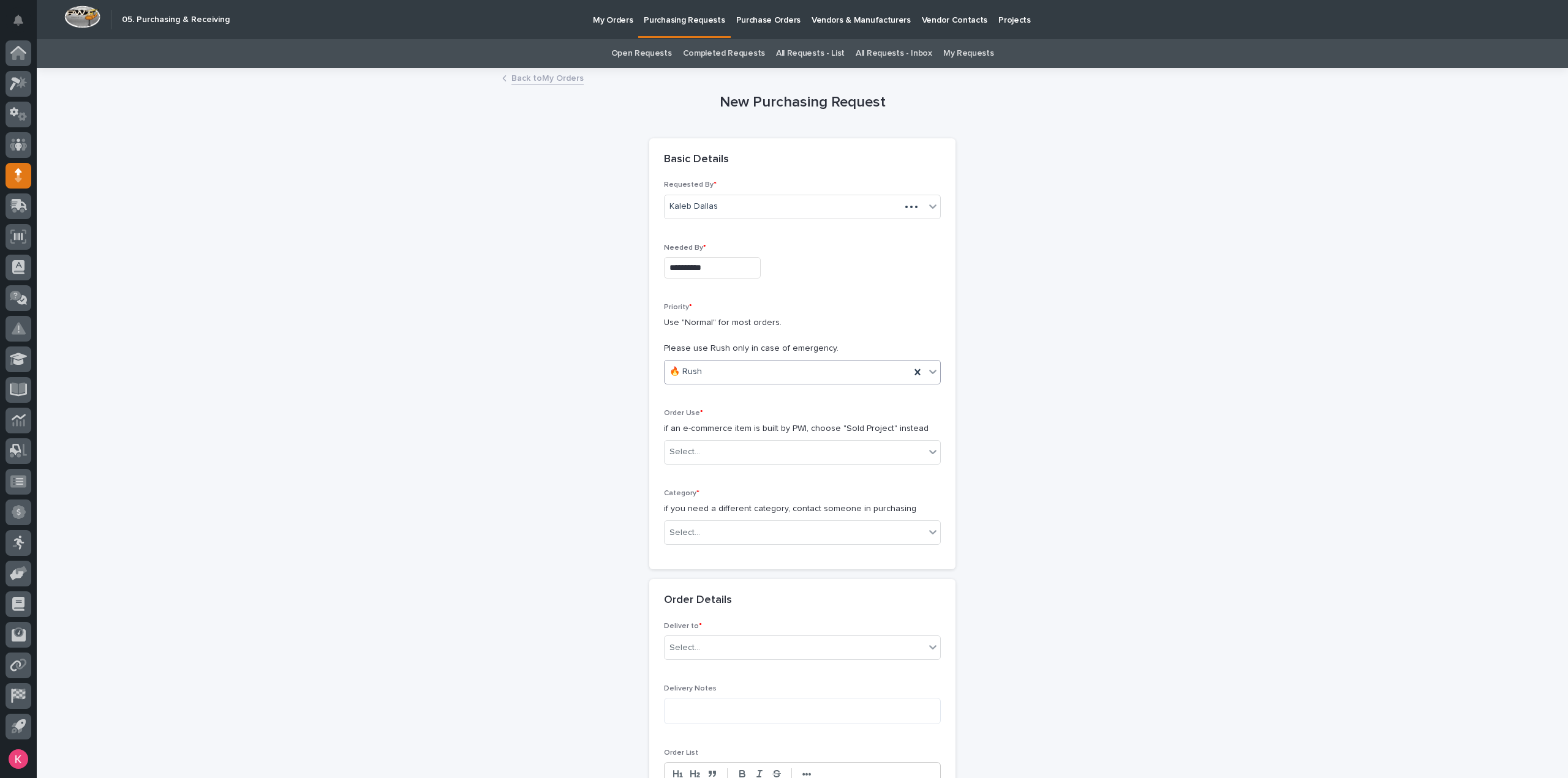
click at [722, 373] on div "🔥 Rush" at bounding box center [786, 372] width 245 height 20
click at [707, 412] on div "Hard Date" at bounding box center [797, 415] width 275 height 21
drag, startPoint x: 709, startPoint y: 440, endPoint x: 712, endPoint y: 449, distance: 9.5
click at [709, 440] on div "Select..." at bounding box center [803, 453] width 277 height 24
drag, startPoint x: 726, startPoint y: 468, endPoint x: 729, endPoint y: 482, distance: 14.3
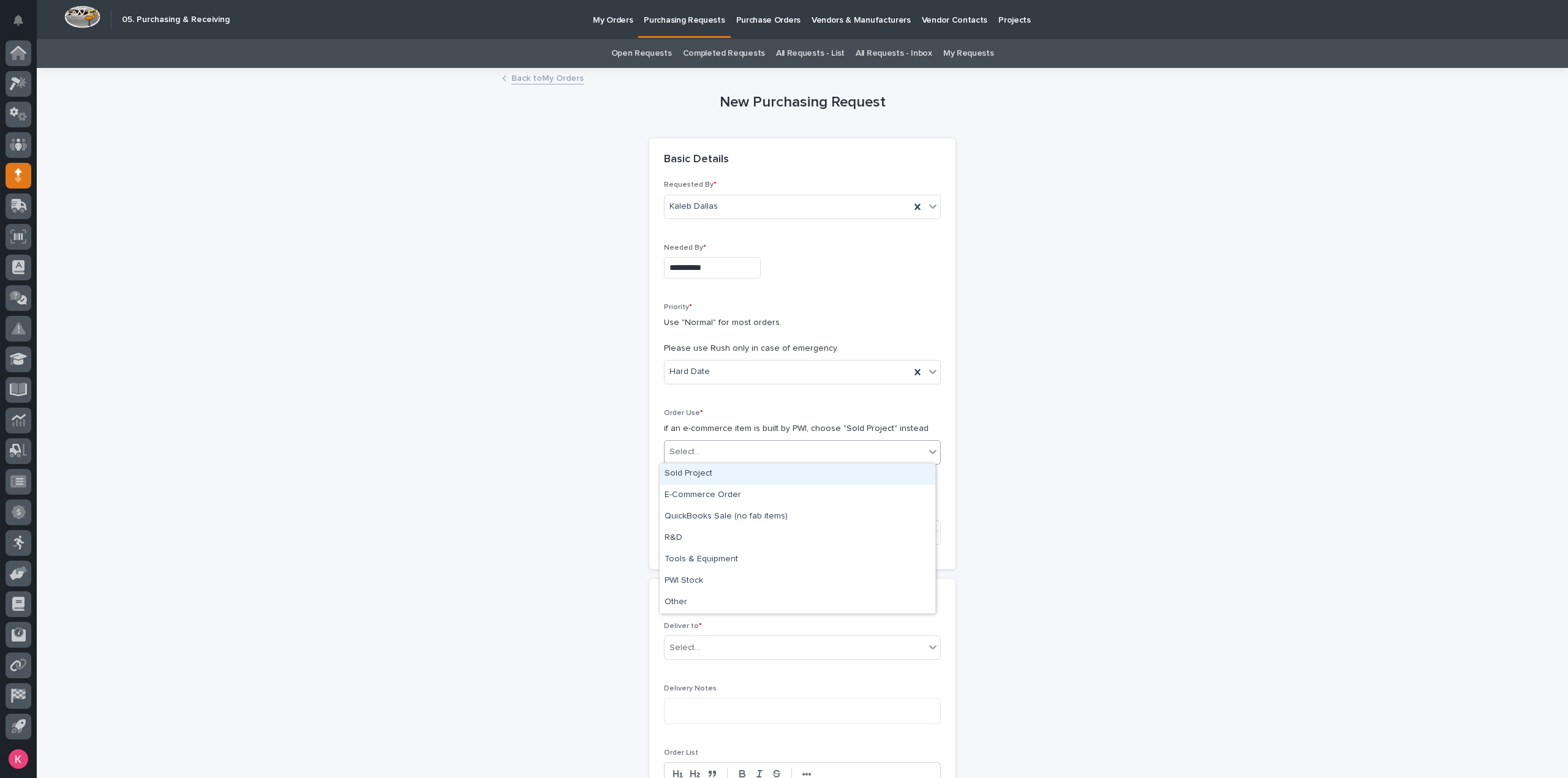
click at [726, 470] on div "Sold Project" at bounding box center [797, 474] width 275 height 21
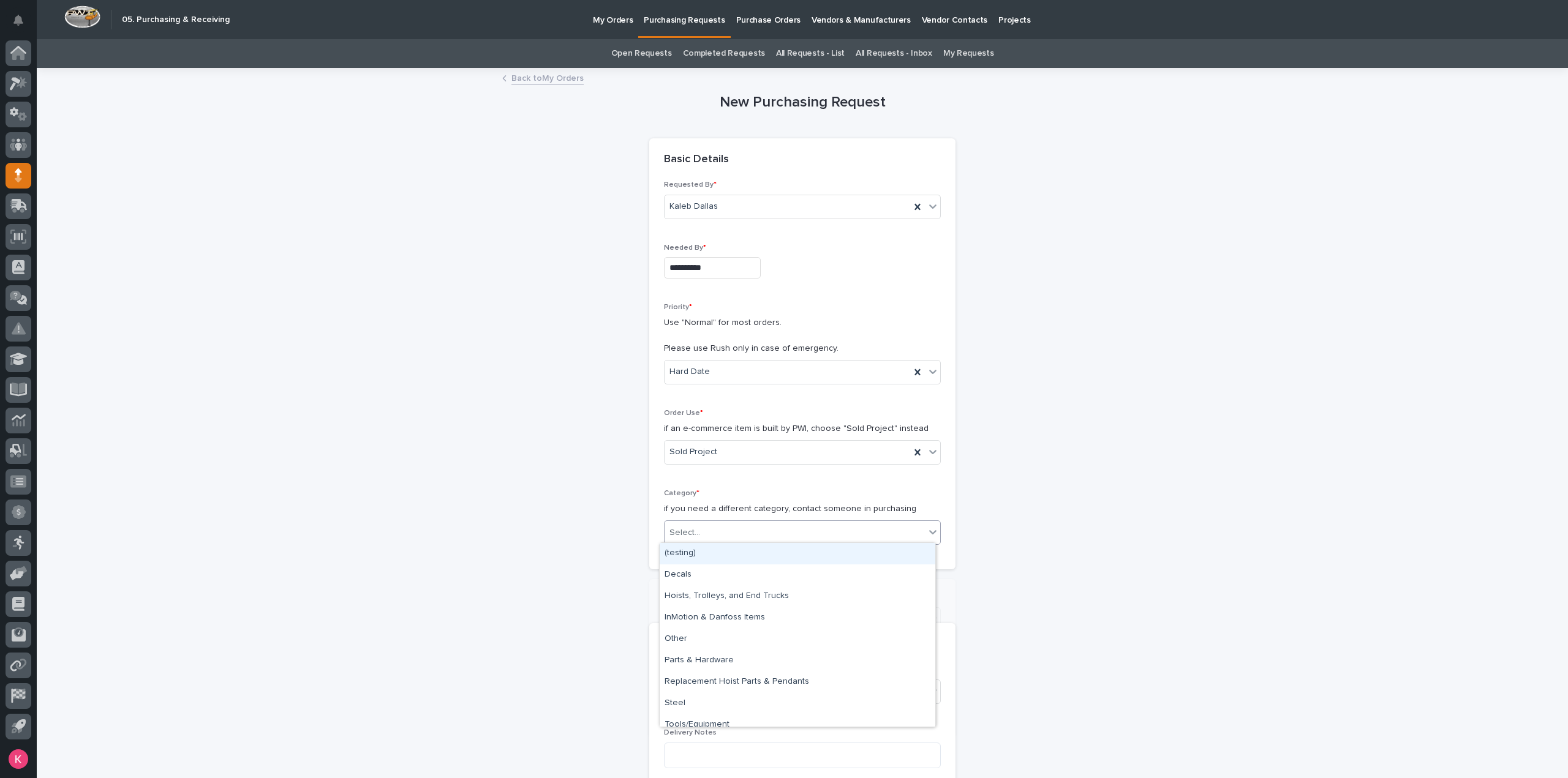
click at [731, 523] on div "Select..." at bounding box center [794, 533] width 260 height 20
click at [697, 708] on div "Steel" at bounding box center [797, 704] width 275 height 21
click at [731, 614] on div "Select..." at bounding box center [794, 619] width 260 height 20
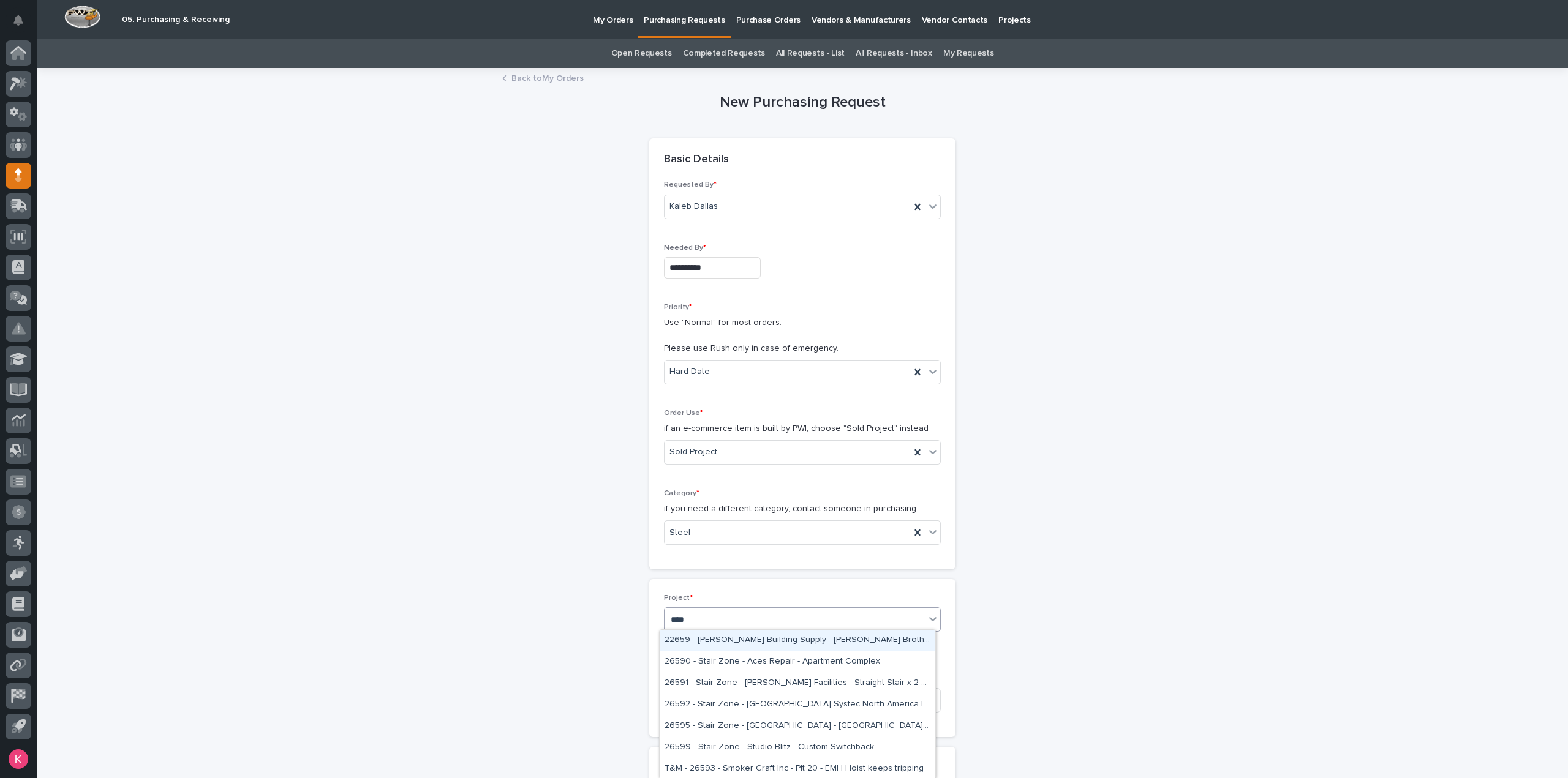
type input "*****"
click at [773, 640] on div "26599 - Stair Zone - Studio Blitz - Custom Switchback" at bounding box center [797, 640] width 275 height 21
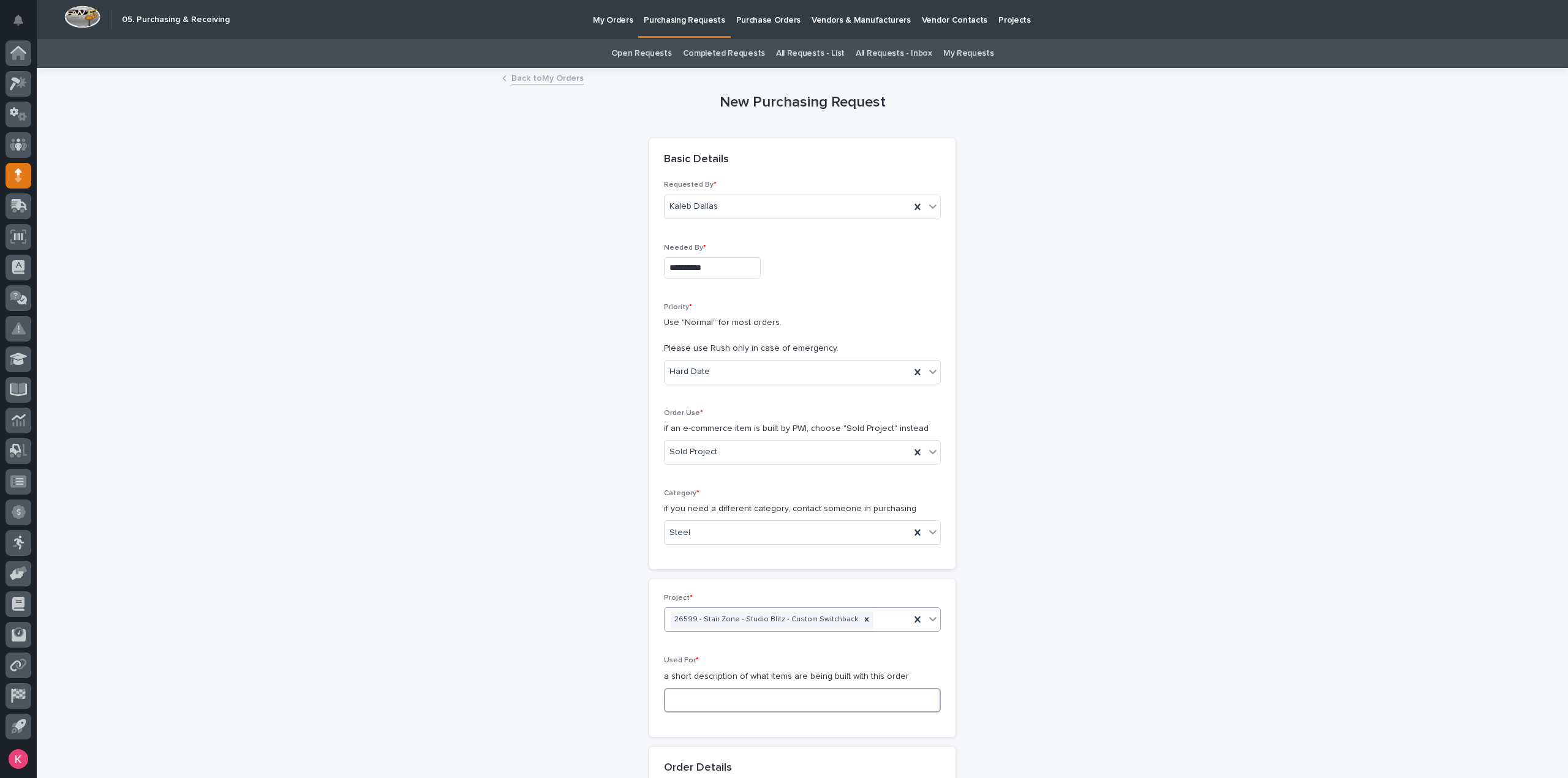
click at [746, 702] on input at bounding box center [803, 700] width 277 height 24
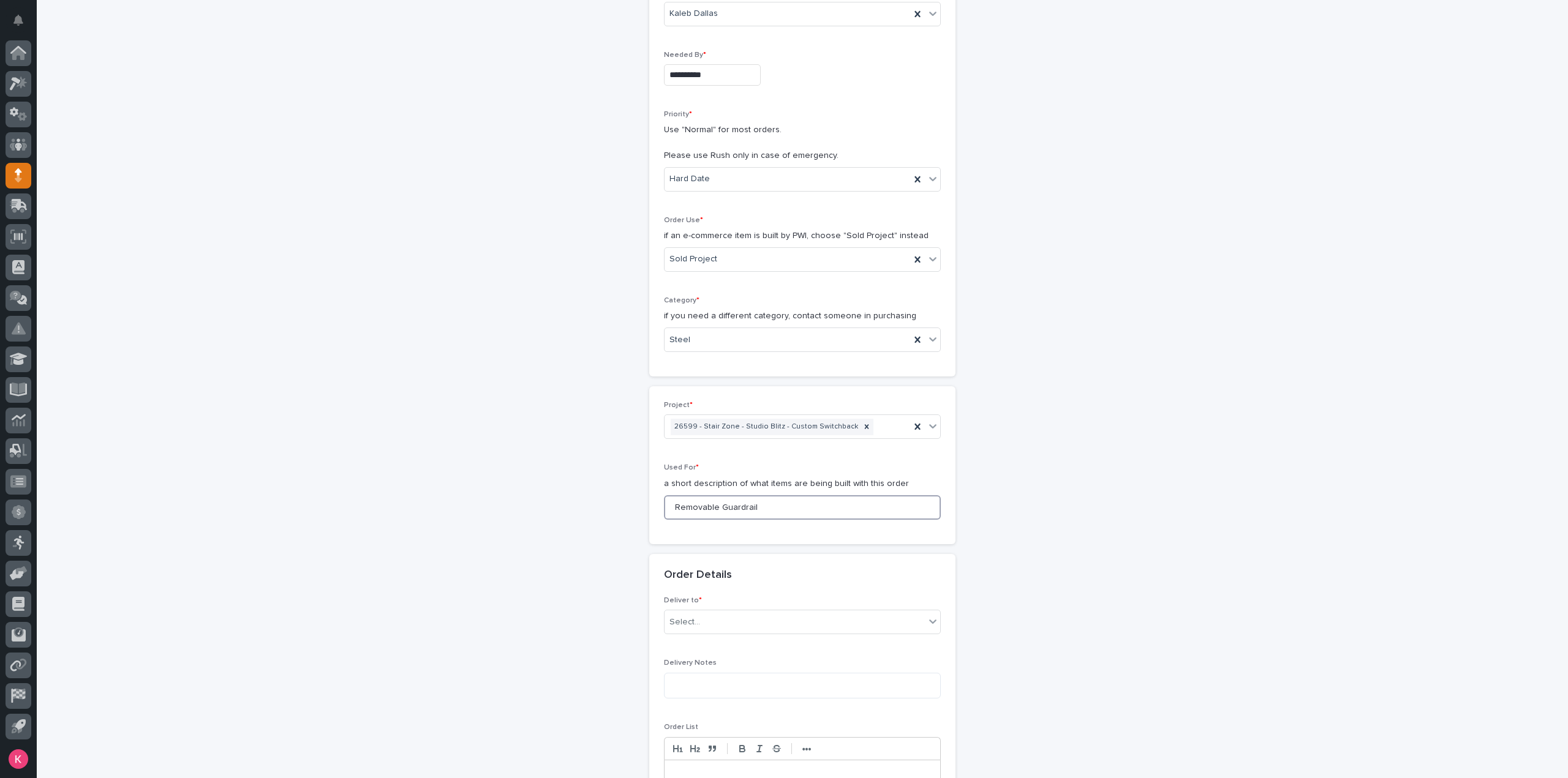
scroll to position [306, 0]
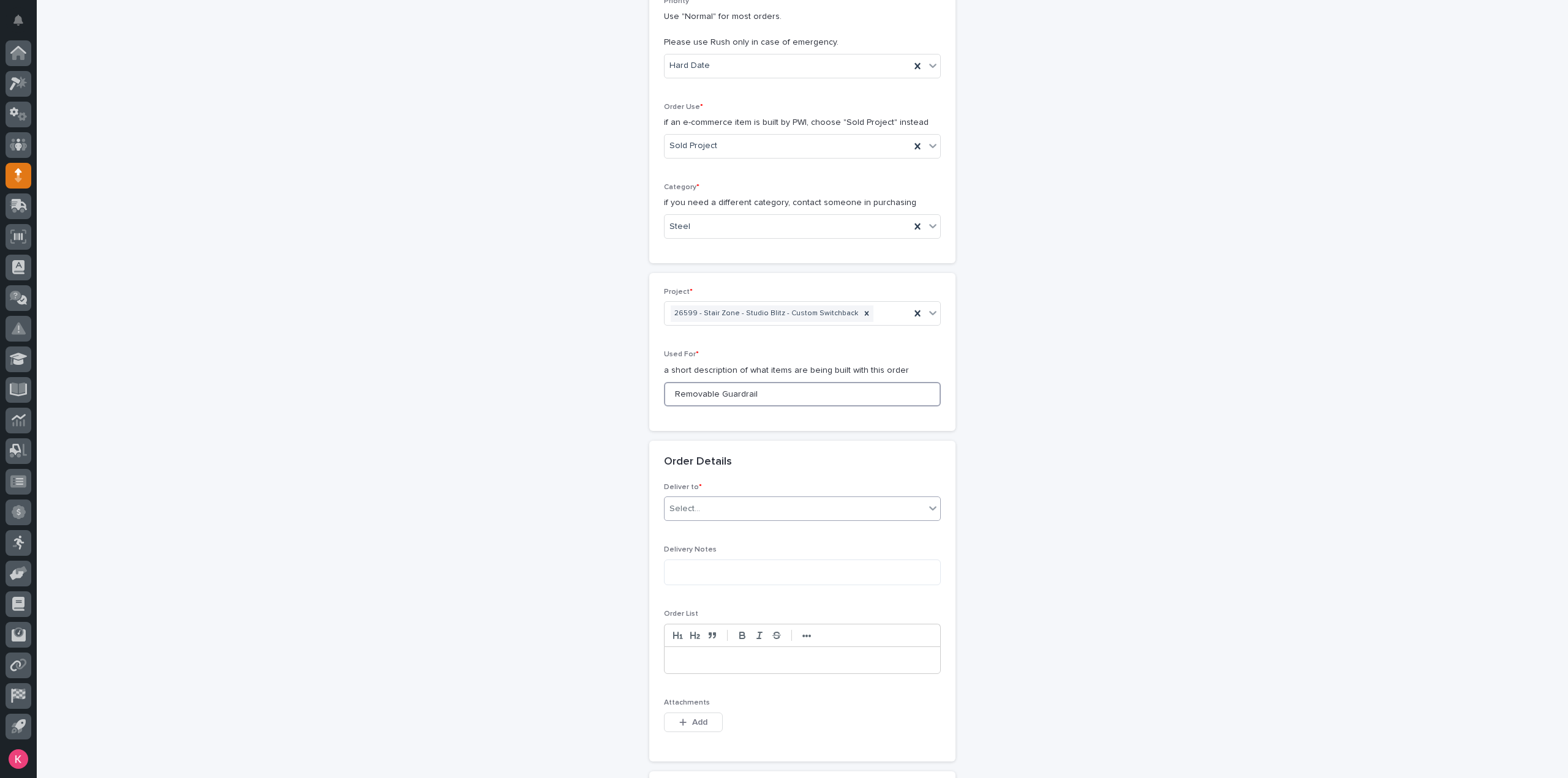
type input "Removable Guardrail"
click at [703, 500] on div "Select..." at bounding box center [794, 508] width 260 height 20
click at [705, 525] on div "PWI" at bounding box center [797, 529] width 275 height 21
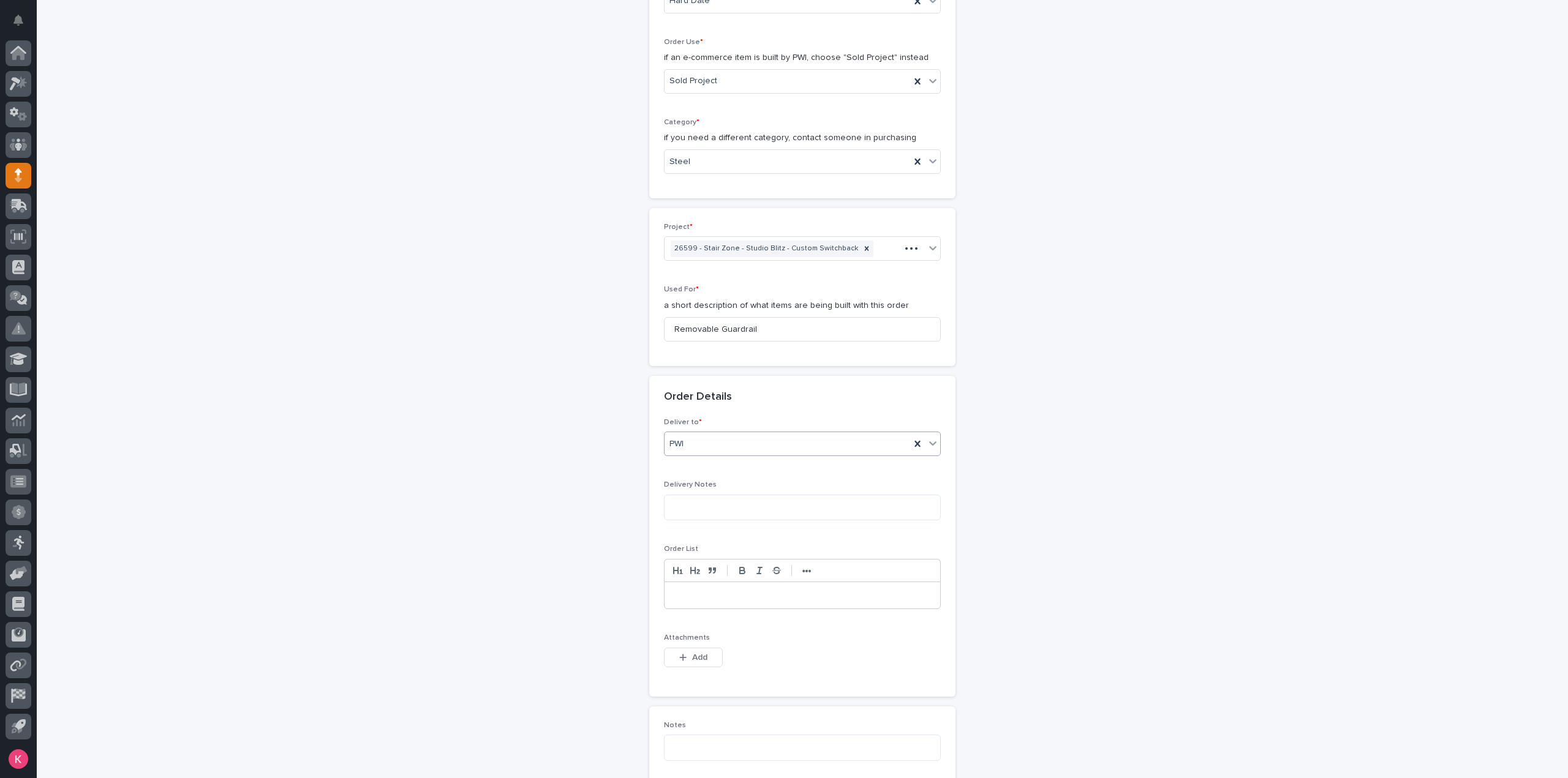
scroll to position [428, 0]
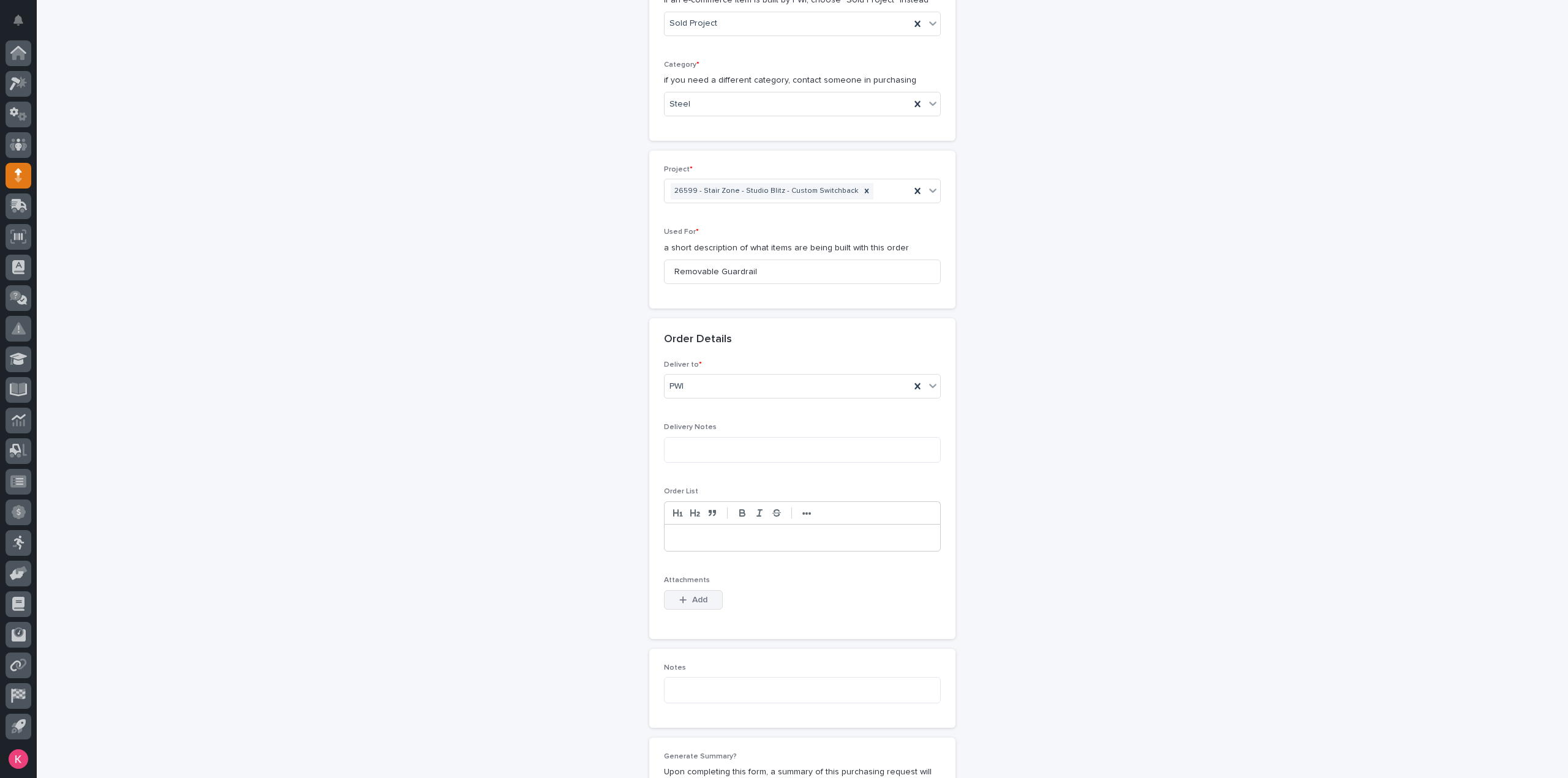
click at [705, 593] on button "Add" at bounding box center [693, 600] width 59 height 19
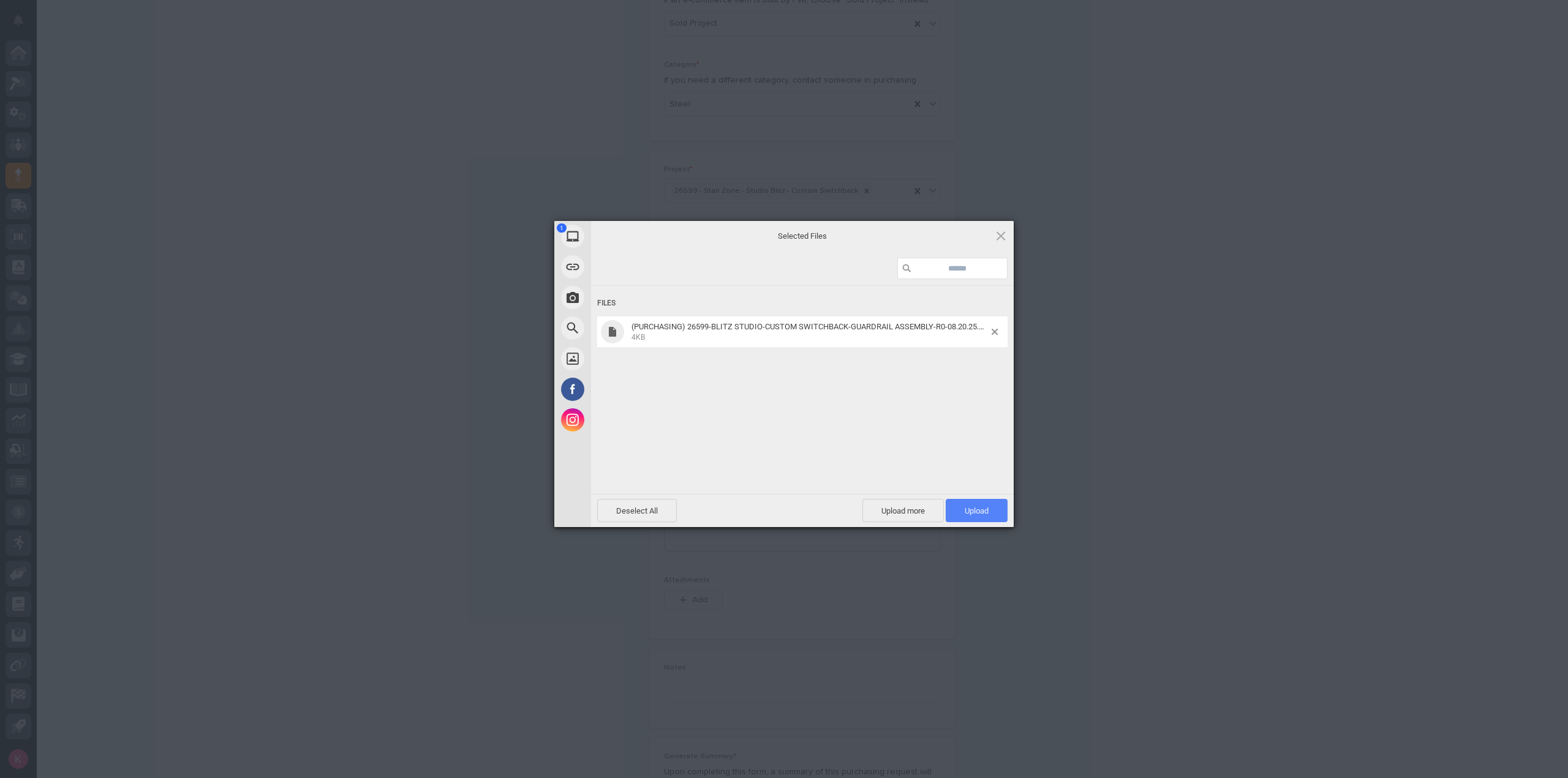
click at [963, 513] on span "Upload 1" at bounding box center [977, 510] width 62 height 23
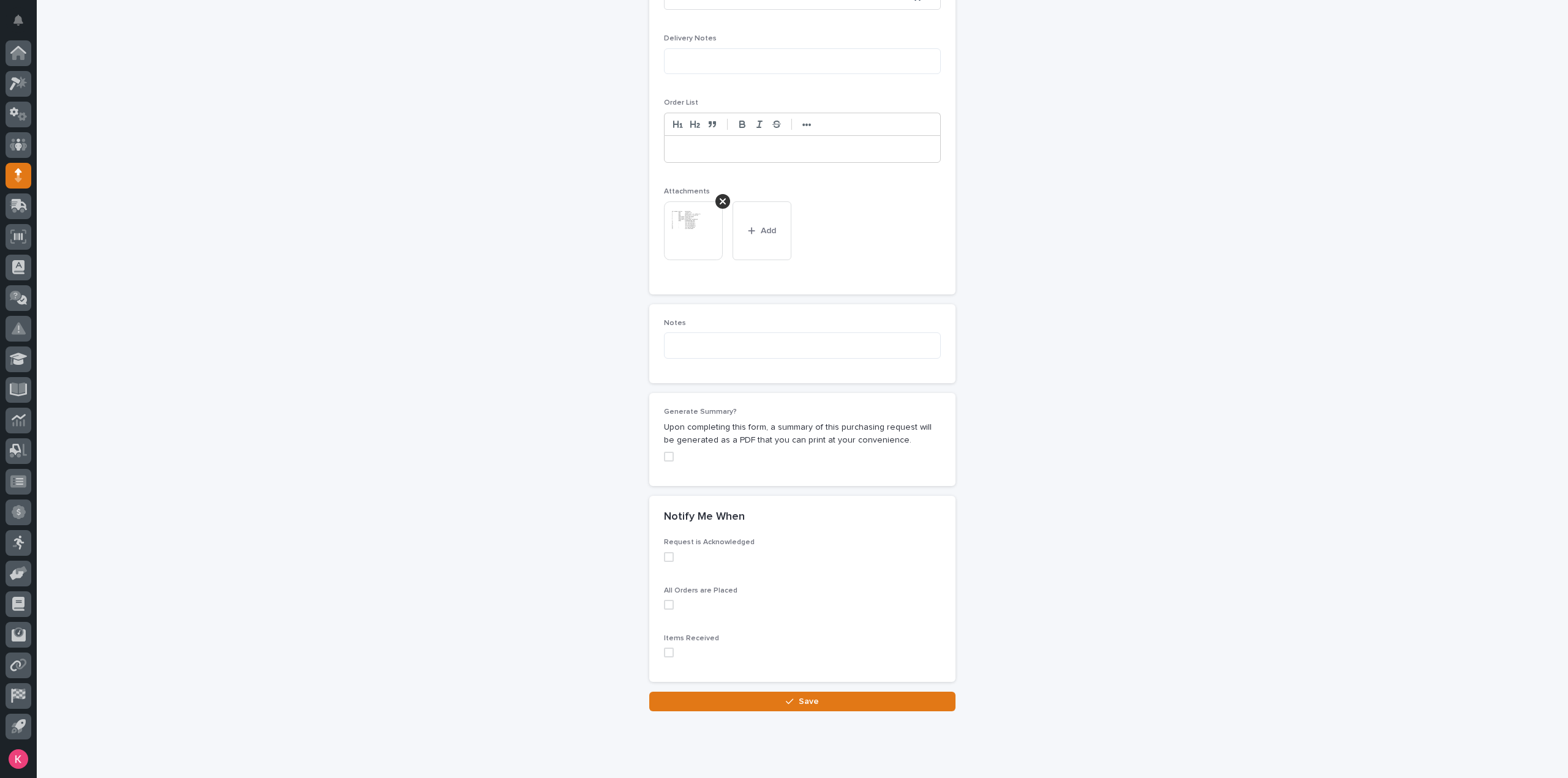
scroll to position [818, 0]
click at [752, 704] on button "Save" at bounding box center [803, 701] width 306 height 19
